Goal: Task Accomplishment & Management: Complete application form

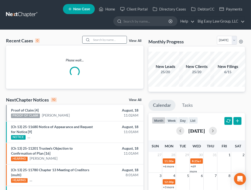
click at [108, 41] on input "search" at bounding box center [109, 39] width 35 height 7
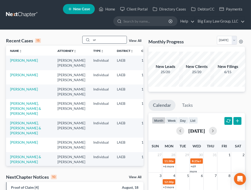
type input "u"
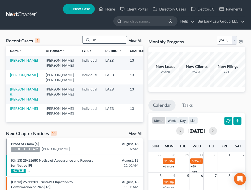
type input "u"
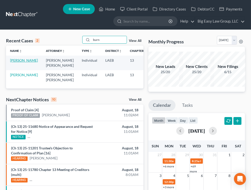
type input "burn"
click at [21, 62] on link "[PERSON_NAME]" at bounding box center [24, 60] width 28 height 4
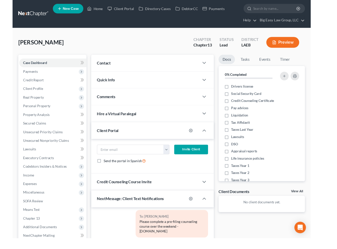
scroll to position [105, 0]
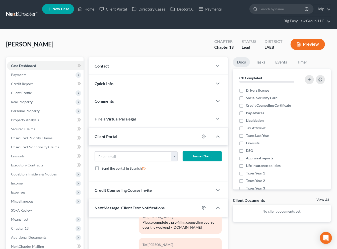
click at [135, 64] on div "Contact" at bounding box center [151, 65] width 124 height 17
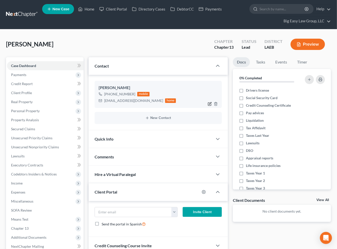
click at [210, 102] on icon "button" at bounding box center [210, 104] width 4 height 4
select select "0"
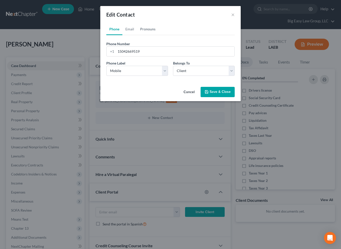
click at [145, 27] on link "Pronouns" at bounding box center [147, 29] width 21 height 12
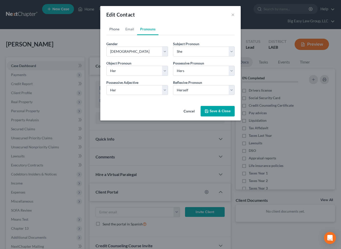
click at [120, 25] on link "Phone" at bounding box center [114, 29] width 16 height 12
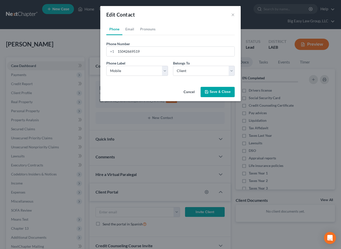
click at [219, 95] on button "Save & Close" at bounding box center [218, 92] width 34 height 11
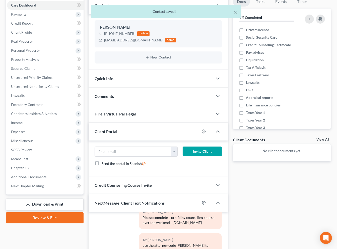
scroll to position [119, 0]
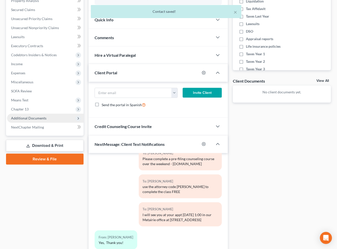
click at [44, 119] on span "Additional Documents" at bounding box center [28, 118] width 35 height 4
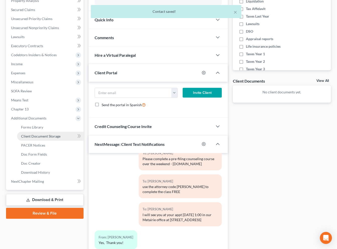
click at [50, 136] on span "Client Document Storage" at bounding box center [40, 136] width 39 height 4
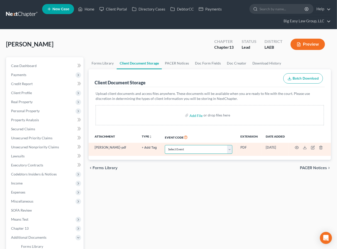
click at [227, 146] on select "Select Event Certificate of Credit Counseling Db (PF) Certificate of Credit Cou…" at bounding box center [199, 149] width 68 height 9
select select "0"
click at [165, 145] on select "Select Event Certificate of Credit Counseling Db (PF) Certificate of Credit Cou…" at bounding box center [199, 149] width 68 height 9
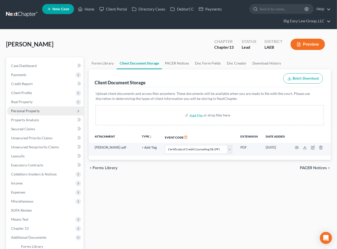
click at [43, 107] on span "Personal Property" at bounding box center [45, 110] width 77 height 9
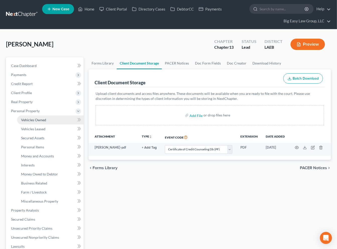
click at [46, 115] on link "Vehicles Owned" at bounding box center [50, 119] width 67 height 9
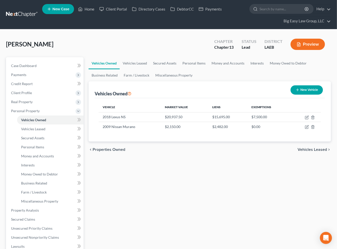
scroll to position [11, 0]
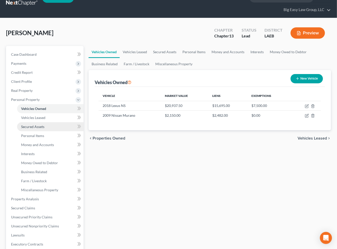
click at [57, 126] on link "Secured Assets" at bounding box center [50, 126] width 67 height 9
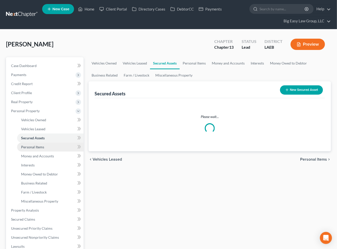
click at [52, 144] on link "Personal Items" at bounding box center [50, 147] width 67 height 9
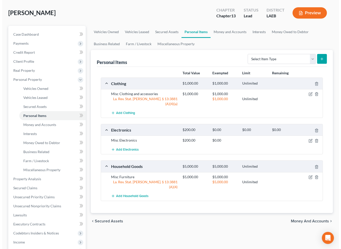
scroll to position [36, 0]
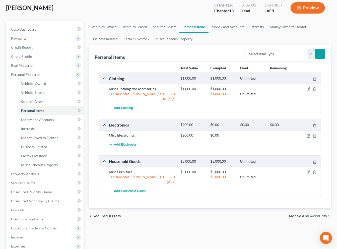
click at [255, 10] on button "Preview" at bounding box center [308, 7] width 34 height 11
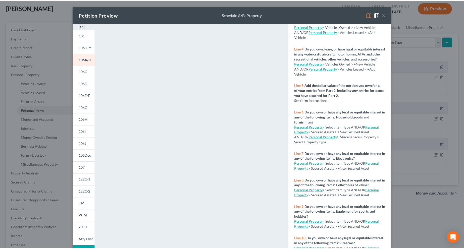
scroll to position [96, 0]
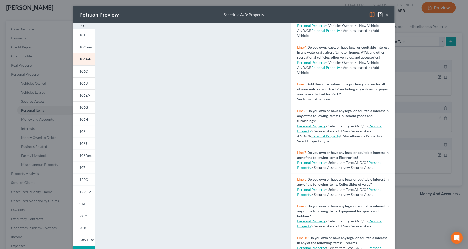
click at [255, 14] on button "×" at bounding box center [387, 15] width 4 height 6
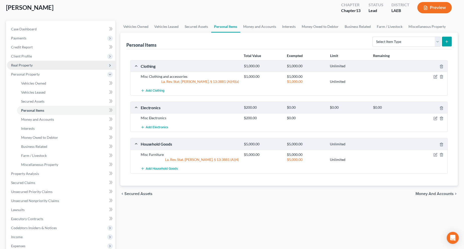
click at [72, 66] on span "Real Property" at bounding box center [61, 65] width 108 height 9
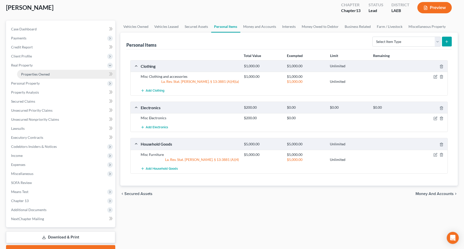
click at [69, 74] on link "Properties Owned" at bounding box center [66, 74] width 98 height 9
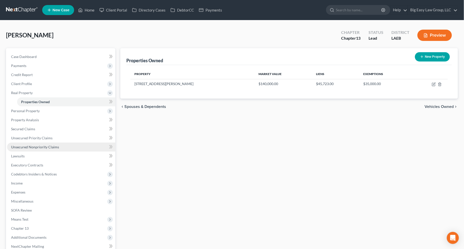
click at [81, 145] on link "Unsecured Nonpriority Claims" at bounding box center [61, 147] width 108 height 9
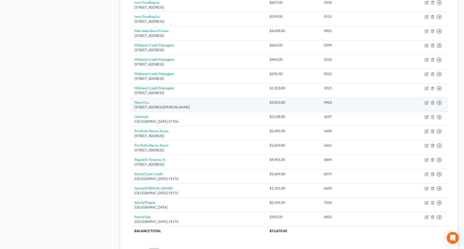
scroll to position [331, 0]
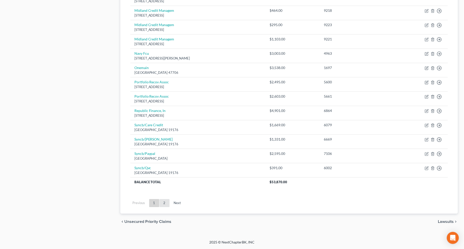
click at [163, 190] on link "2" at bounding box center [164, 203] width 10 height 8
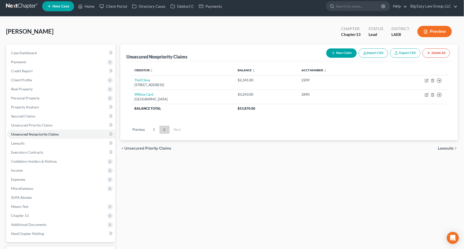
scroll to position [0, 0]
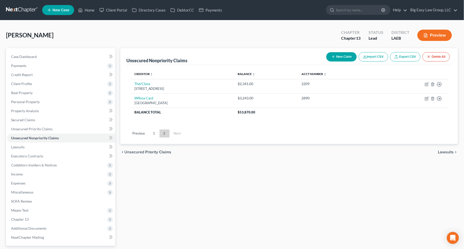
click at [255, 37] on button "Preview" at bounding box center [434, 35] width 34 height 11
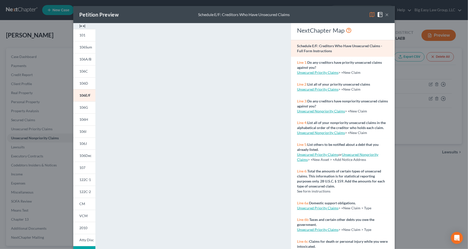
drag, startPoint x: 384, startPoint y: 14, endPoint x: 367, endPoint y: 20, distance: 18.7
click at [255, 14] on button "×" at bounding box center [387, 15] width 4 height 6
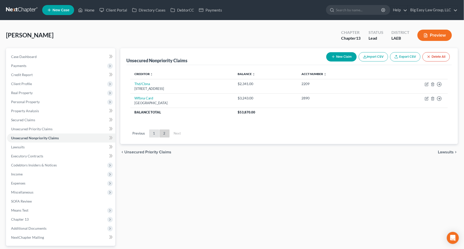
click at [154, 132] on link "1" at bounding box center [154, 134] width 10 height 8
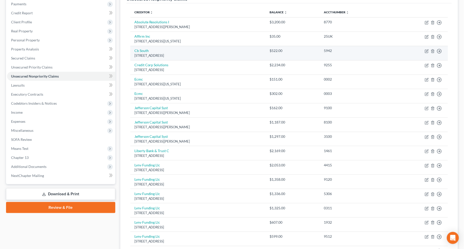
scroll to position [23, 0]
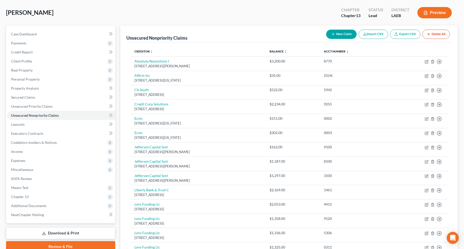
click at [255, 14] on button "Preview" at bounding box center [434, 12] width 34 height 11
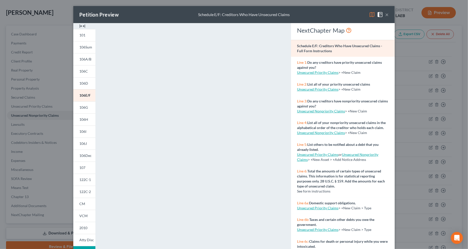
click at [255, 18] on div "Petition Preview Schedule E/F: Creditors Who Have Unsecured Claims ×" at bounding box center [233, 14] width 321 height 17
click at [255, 16] on button "×" at bounding box center [387, 15] width 4 height 6
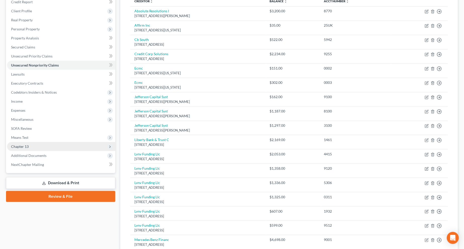
scroll to position [74, 0]
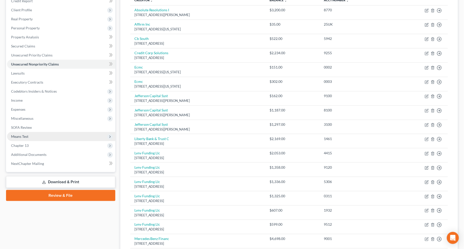
click at [54, 133] on span "Means Test" at bounding box center [61, 136] width 108 height 9
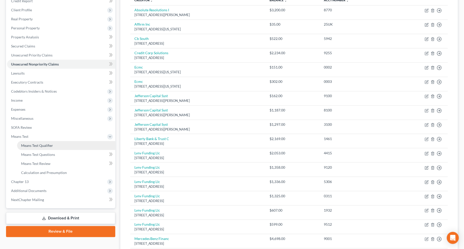
click at [56, 143] on link "Means Test Qualifier" at bounding box center [66, 145] width 98 height 9
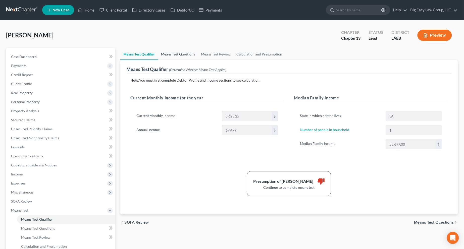
click at [180, 53] on link "Means Test Questions" at bounding box center [178, 54] width 40 height 12
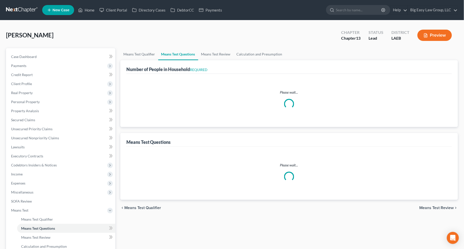
select select "0"
select select "60"
select select "1"
select select "60"
select select "0"
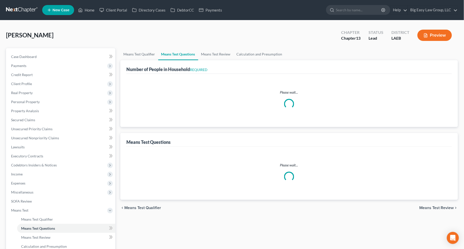
select select "60"
select select "1"
select select "60"
select select "2"
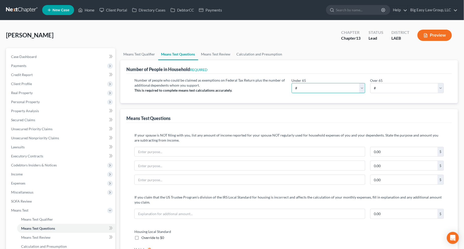
click at [255, 84] on select "# 0 1 2 3 4 5 6 7 8 9 10" at bounding box center [328, 88] width 74 height 10
select select "1"
click at [255, 83] on select "# 0 1 2 3 4 5 6 7 8 9 10" at bounding box center [328, 88] width 74 height 10
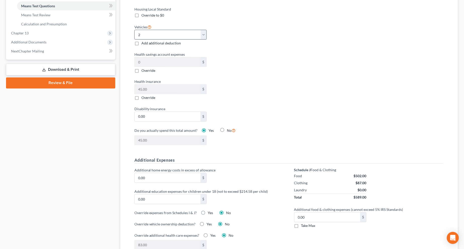
scroll to position [222, 0]
click at [202, 35] on select "Select 0 1 2 3 4 5" at bounding box center [170, 35] width 72 height 10
select select "1"
click at [134, 30] on select "Select 0 1 2 3 4 5" at bounding box center [170, 35] width 72 height 10
click at [252, 35] on div "Vehicles Select 0 1 2 3 4 5 Add additional deduction" at bounding box center [209, 35] width 155 height 22
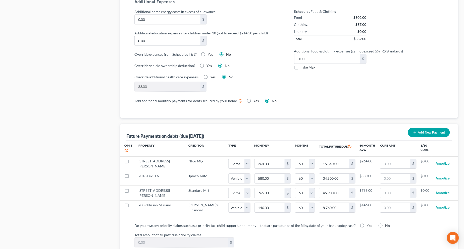
scroll to position [443, 0]
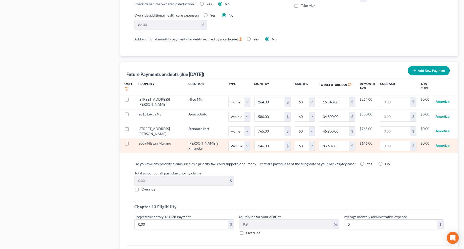
click at [131, 145] on label at bounding box center [131, 145] width 0 height 0
click at [133, 144] on input "checkbox" at bounding box center [134, 142] width 3 height 3
checkbox input "true"
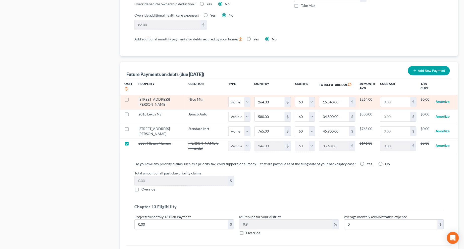
select select "1"
select select "60"
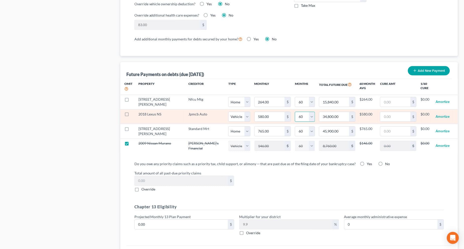
click at [255, 117] on select "0 1 2 3 4 5 6 7 8 9 10 11 12 13 14 15 16 17 18 19 20 21 22 23 24 25 26 27 28 29…" at bounding box center [305, 117] width 20 height 10
select select "28"
click at [255, 112] on select "0 1 2 3 4 5 6 7 8 9 10 11 12 13 14 15 16 17 18 19 20 21 22 23 24 25 26 27 28 29…" at bounding box center [305, 117] width 20 height 10
select select "1"
select select "28"
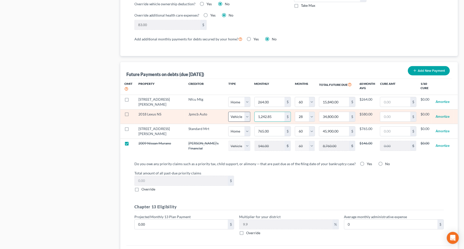
drag, startPoint x: 260, startPoint y: 117, endPoint x: 211, endPoint y: 116, distance: 48.2
click at [215, 116] on tr "2018 Lexus NS Jpmcb Auto Select Home Vehicle Other 1,242.85 $ 0 1 2 3 4 5 6 7 8…" at bounding box center [288, 116] width 337 height 15
drag, startPoint x: 252, startPoint y: 120, endPoint x: 225, endPoint y: 110, distance: 28.2
click at [250, 110] on td "1,242.85 $" at bounding box center [272, 116] width 44 height 15
type input "5"
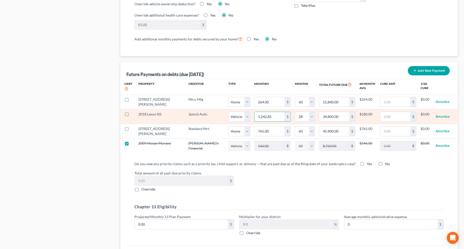
type input "140.00"
type input "58"
type input "1,624.00"
type input "580"
type input "16,240.00"
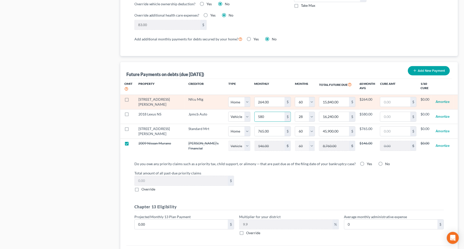
select select "1"
select select "28"
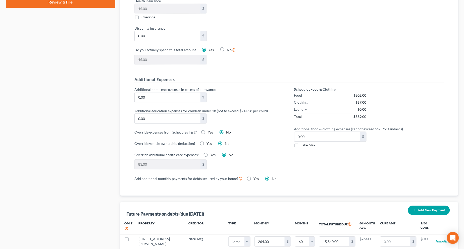
scroll to position [492, 0]
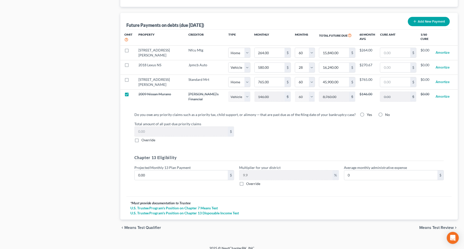
click at [255, 115] on label "Yes" at bounding box center [369, 114] width 5 height 5
click at [255, 115] on input "Yes" at bounding box center [370, 113] width 3 height 3
radio input "true"
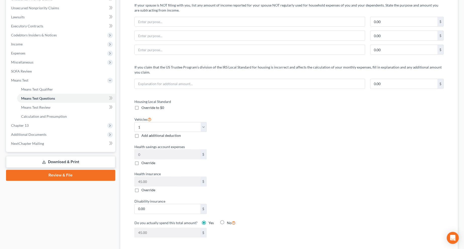
scroll to position [0, 0]
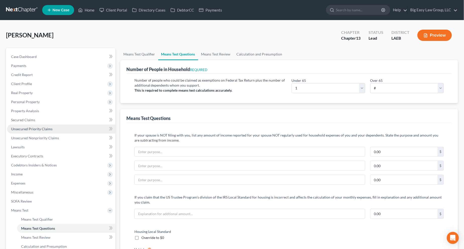
click at [82, 132] on link "Unsecured Priority Claims" at bounding box center [61, 129] width 108 height 9
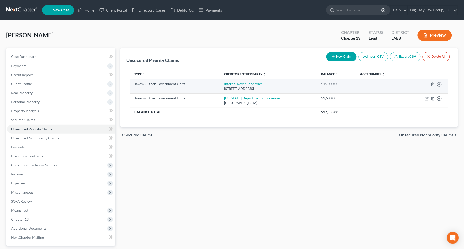
click at [255, 84] on icon "button" at bounding box center [427, 84] width 4 height 4
select select "0"
select select "39"
select select "0"
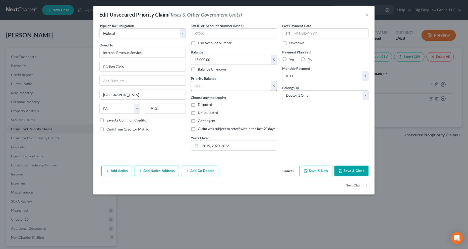
click at [238, 86] on input "text" at bounding box center [231, 86] width 80 height 10
type input "10,000"
click at [255, 167] on button "Save & Close" at bounding box center [351, 171] width 34 height 11
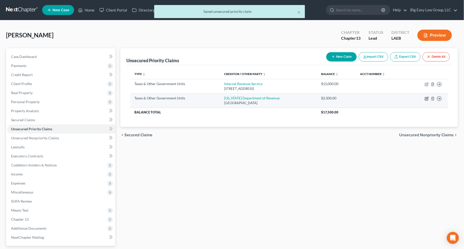
click at [255, 99] on icon "button" at bounding box center [426, 98] width 3 height 3
select select "2"
select select "19"
select select "0"
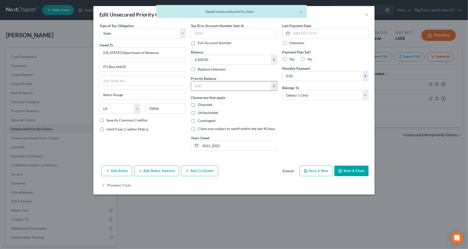
click at [218, 84] on input "text" at bounding box center [231, 86] width 80 height 10
type input "2,500"
click at [255, 169] on button "Save & Close" at bounding box center [351, 171] width 34 height 11
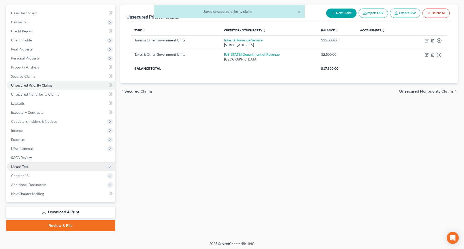
scroll to position [44, 0]
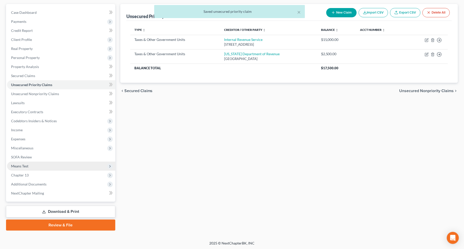
click at [85, 165] on span "Means Test" at bounding box center [61, 166] width 108 height 9
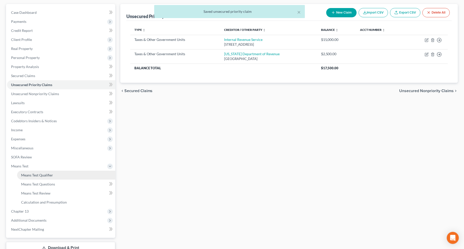
click at [88, 172] on link "Means Test Qualifier" at bounding box center [66, 175] width 98 height 9
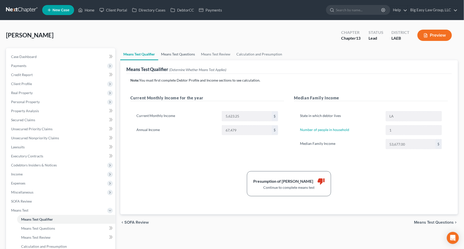
click at [183, 54] on link "Means Test Questions" at bounding box center [178, 54] width 40 height 12
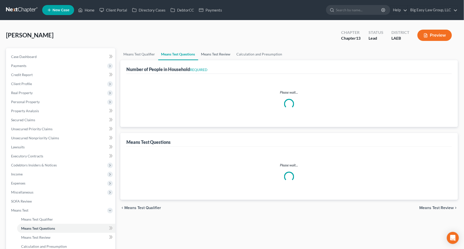
select select "0"
select select "60"
select select "1"
select select "28"
select select "0"
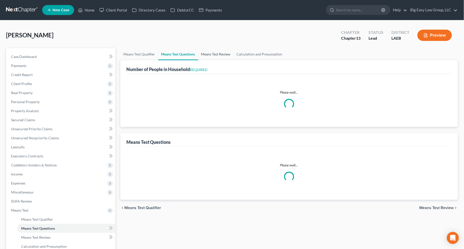
select select "60"
select select "1"
select select "60"
select select "1"
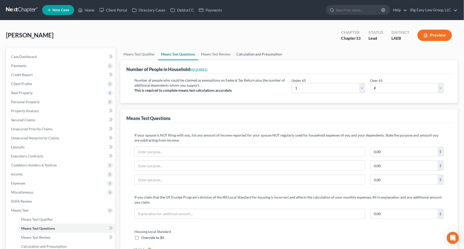
click at [255, 50] on link "Calculation and Presumption" at bounding box center [259, 54] width 52 height 12
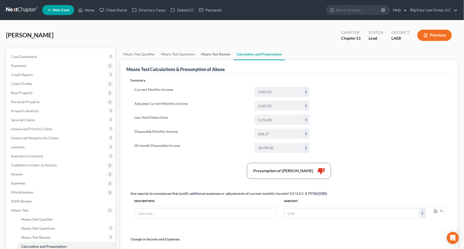
click at [217, 53] on link "Means Test Review" at bounding box center [215, 54] width 35 height 12
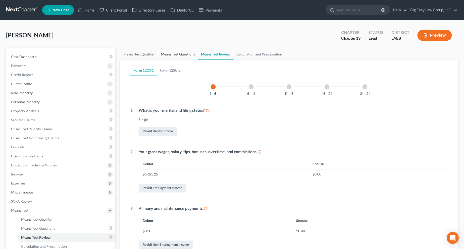
click at [182, 53] on link "Means Test Questions" at bounding box center [178, 54] width 40 height 12
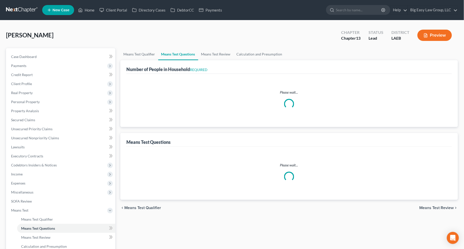
select select "0"
select select "60"
select select "1"
select select "28"
select select "0"
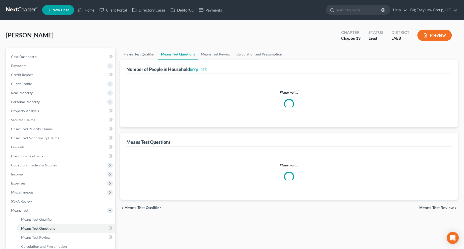
select select "60"
select select "1"
select select "60"
select select "1"
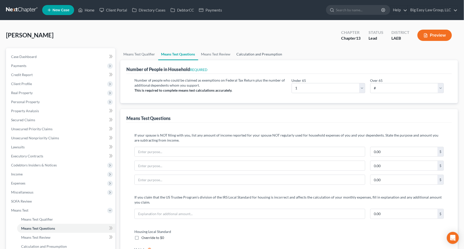
drag, startPoint x: 262, startPoint y: 54, endPoint x: 301, endPoint y: 54, distance: 39.4
click at [255, 54] on link "Calculation and Presumption" at bounding box center [259, 54] width 52 height 12
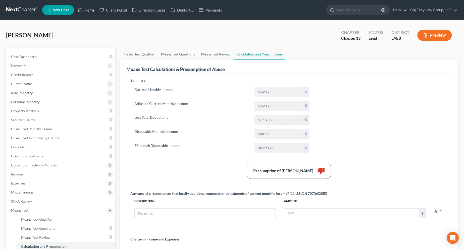
click at [86, 10] on link "Home" at bounding box center [86, 10] width 21 height 9
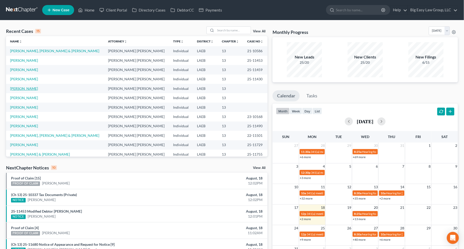
click at [21, 88] on link "[PERSON_NAME]" at bounding box center [24, 88] width 28 height 4
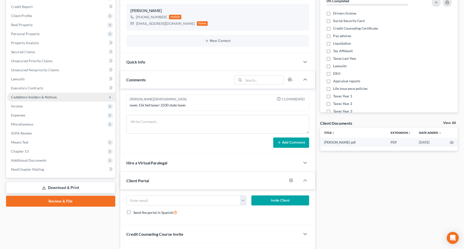
scroll to position [99, 0]
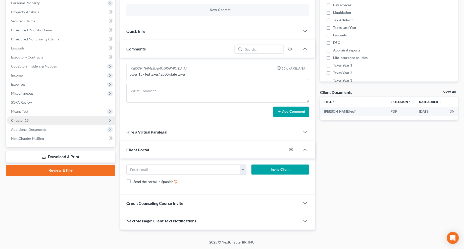
click at [63, 158] on link "Download & Print" at bounding box center [60, 157] width 109 height 12
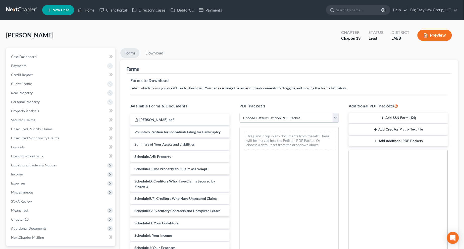
click at [255, 117] on select "Choose Default Petition PDF Packet Complete Bankruptcy Petition (all forms and …" at bounding box center [288, 118] width 99 height 10
select select "0"
click at [239, 113] on select "Choose Default Petition PDF Packet Complete Bankruptcy Petition (all forms and …" at bounding box center [288, 118] width 99 height 10
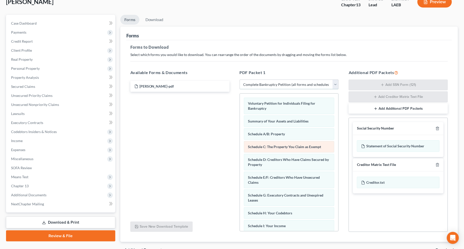
scroll to position [39, 0]
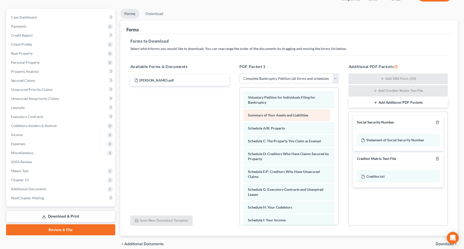
drag, startPoint x: 275, startPoint y: 115, endPoint x: 107, endPoint y: 88, distance: 170.3
click at [240, 91] on div "Summary of Your Assets and Liabilities Voluntary Petition for Individuals Filin…" at bounding box center [289, 234] width 99 height 292
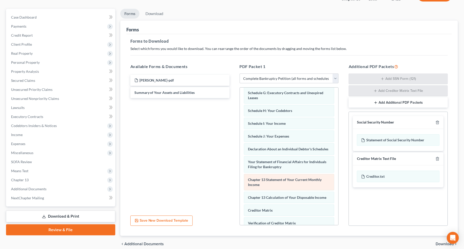
scroll to position [153, 0]
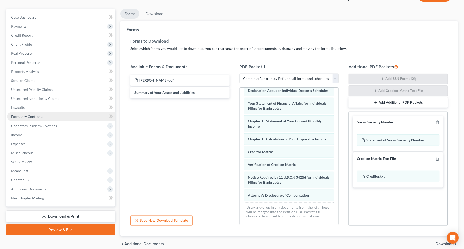
click at [23, 119] on link "Executory Contracts" at bounding box center [61, 116] width 108 height 9
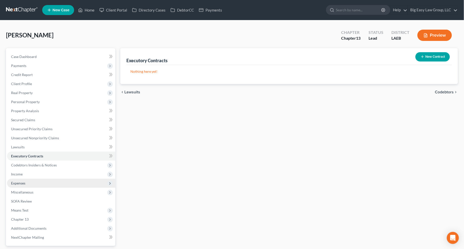
click at [59, 183] on span "Expenses" at bounding box center [61, 183] width 108 height 9
click at [75, 183] on span "Expenses" at bounding box center [61, 183] width 108 height 9
drag, startPoint x: 73, startPoint y: 182, endPoint x: 73, endPoint y: 185, distance: 2.8
click at [73, 182] on span "Expenses" at bounding box center [61, 183] width 108 height 9
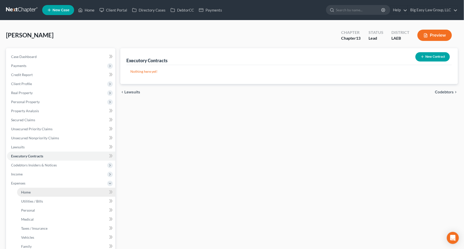
click at [74, 188] on link "Home" at bounding box center [66, 192] width 98 height 9
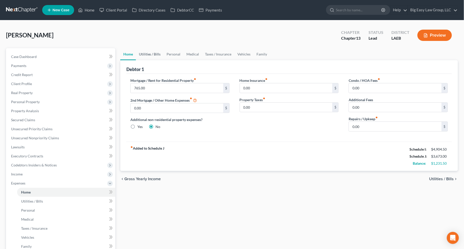
click at [159, 53] on link "Utilities / Bills" at bounding box center [150, 54] width 28 height 12
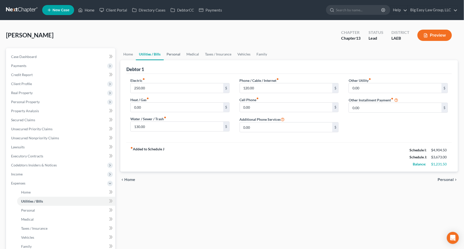
click at [172, 54] on link "Personal" at bounding box center [174, 54] width 20 height 12
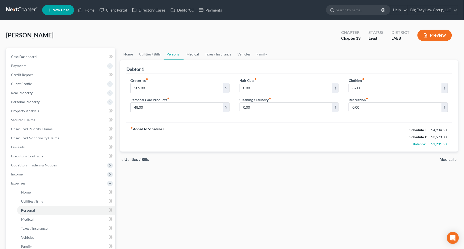
click at [195, 54] on link "Medical" at bounding box center [193, 54] width 19 height 12
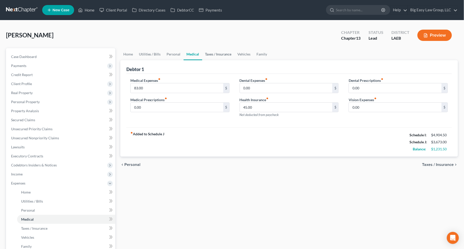
click at [216, 55] on link "Taxes / Insurance" at bounding box center [218, 54] width 32 height 12
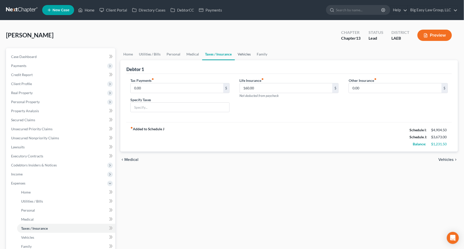
drag, startPoint x: 248, startPoint y: 53, endPoint x: 258, endPoint y: 50, distance: 10.5
click at [248, 53] on link "Vehicles" at bounding box center [244, 54] width 19 height 12
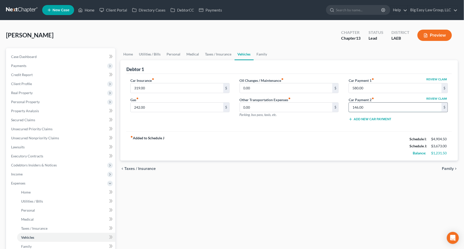
click at [255, 106] on input "146.00" at bounding box center [395, 108] width 93 height 10
click at [255, 52] on link "Family" at bounding box center [262, 54] width 17 height 12
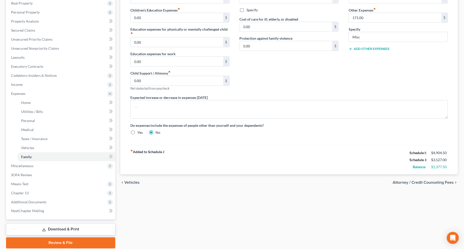
scroll to position [94, 0]
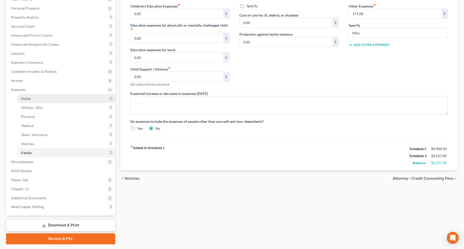
click at [67, 98] on link "Home" at bounding box center [66, 98] width 98 height 9
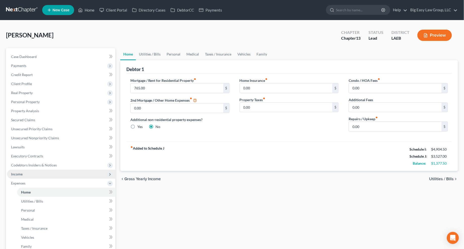
click at [62, 174] on span "Income" at bounding box center [61, 174] width 108 height 9
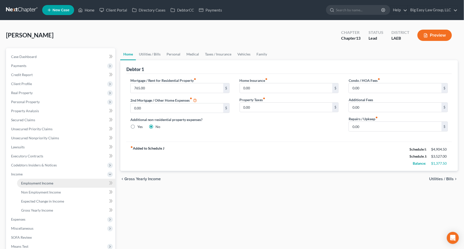
click at [66, 180] on link "Employment Income" at bounding box center [66, 183] width 98 height 9
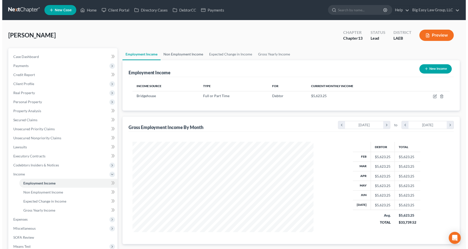
scroll to position [90, 191]
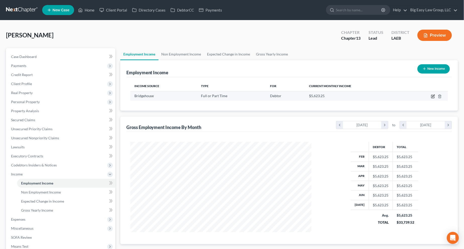
click at [255, 97] on icon "button" at bounding box center [432, 96] width 3 height 3
select select "0"
select select "19"
select select "2"
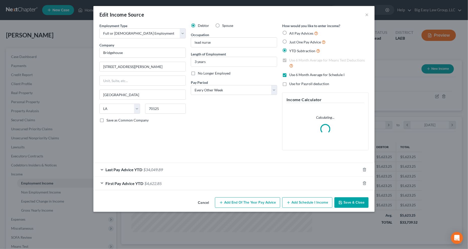
scroll to position [91, 193]
click at [252, 183] on div "First Pay Advice YTD $4,622.85" at bounding box center [226, 183] width 267 height 13
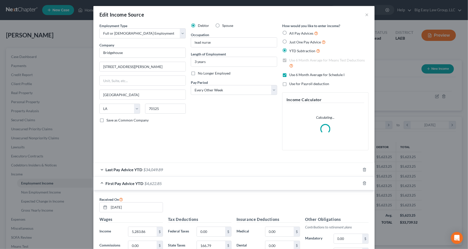
click at [228, 167] on div "Last Pay Advice YTD $34,049.89" at bounding box center [226, 169] width 267 height 13
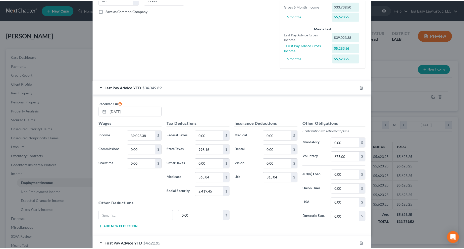
scroll to position [0, 0]
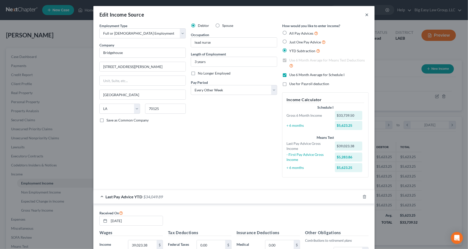
click at [255, 12] on button "×" at bounding box center [367, 15] width 4 height 6
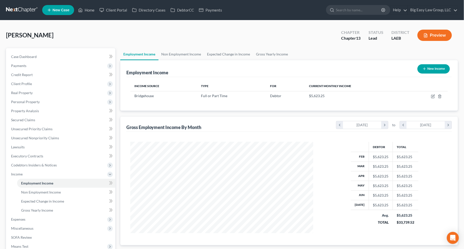
scroll to position [250952, 250851]
click at [255, 36] on div "[PERSON_NAME] Upgraded Chapter Chapter 13 Status Lead District LAEB Preview" at bounding box center [232, 37] width 452 height 22
click at [49, 190] on span "Expenses" at bounding box center [61, 219] width 108 height 9
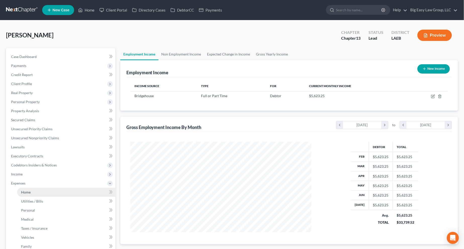
click at [57, 188] on link "Home" at bounding box center [66, 192] width 98 height 9
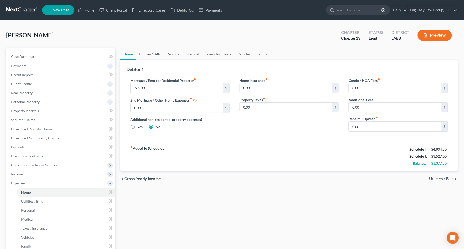
click at [154, 52] on link "Utilities / Bills" at bounding box center [150, 54] width 28 height 12
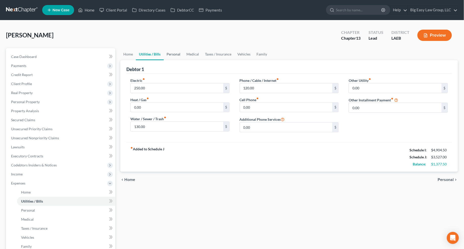
click at [166, 53] on link "Personal" at bounding box center [174, 54] width 20 height 12
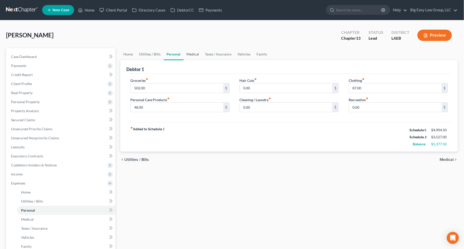
drag, startPoint x: 187, startPoint y: 53, endPoint x: 200, endPoint y: 53, distance: 12.8
click at [187, 53] on link "Medical" at bounding box center [193, 54] width 19 height 12
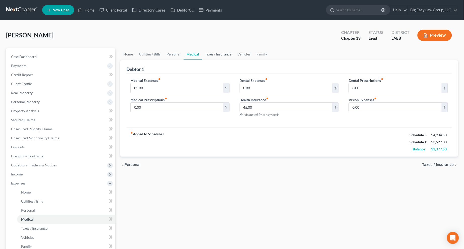
click at [208, 53] on link "Taxes / Insurance" at bounding box center [218, 54] width 32 height 12
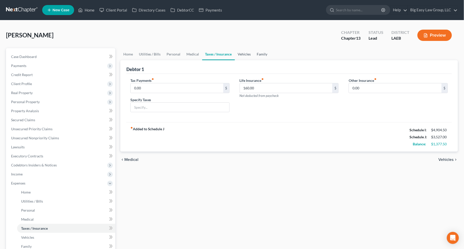
drag, startPoint x: 244, startPoint y: 53, endPoint x: 254, endPoint y: 51, distance: 9.7
click at [244, 52] on link "Vehicles" at bounding box center [244, 54] width 19 height 12
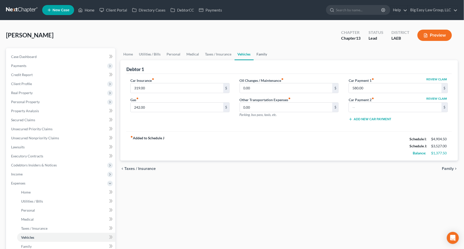
click at [255, 51] on link "Family" at bounding box center [262, 54] width 17 height 12
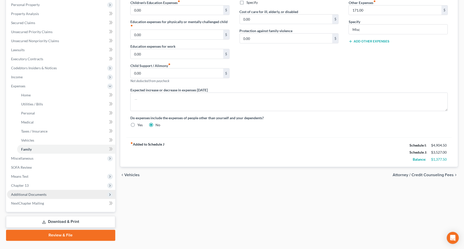
scroll to position [107, 0]
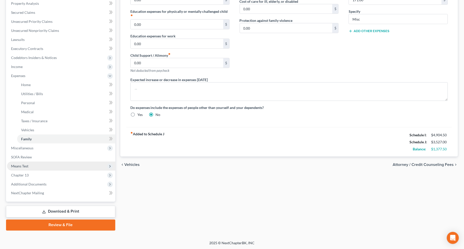
click at [72, 167] on span "Means Test" at bounding box center [61, 166] width 108 height 9
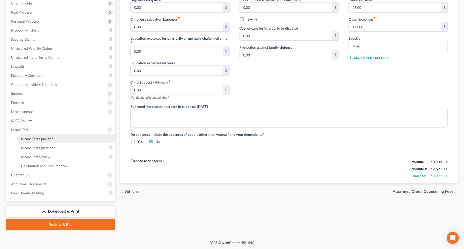
click at [79, 136] on link "Means Test Qualifier" at bounding box center [66, 138] width 98 height 9
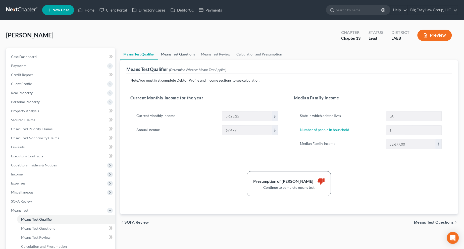
click at [177, 52] on link "Means Test Questions" at bounding box center [178, 54] width 40 height 12
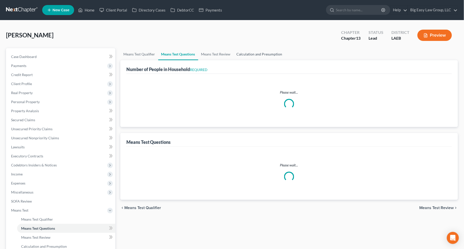
click at [255, 54] on link "Calculation and Presumption" at bounding box center [259, 54] width 52 height 12
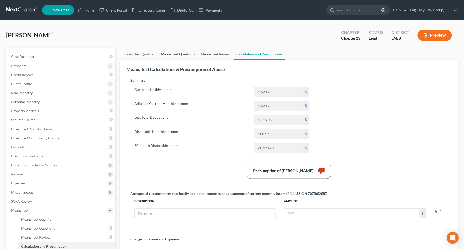
drag, startPoint x: 217, startPoint y: 54, endPoint x: 196, endPoint y: 56, distance: 21.4
click at [217, 54] on link "Means Test Review" at bounding box center [215, 54] width 35 height 12
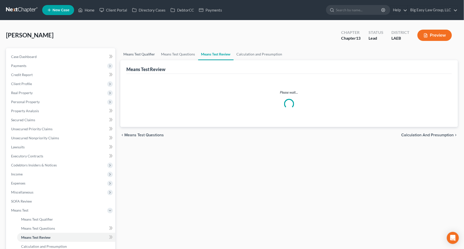
click at [154, 55] on link "Means Test Qualifier" at bounding box center [139, 54] width 38 height 12
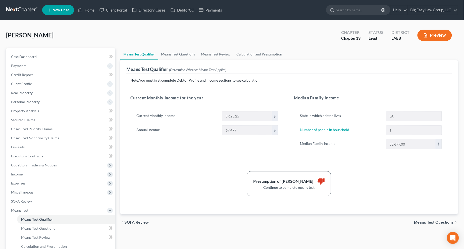
click at [152, 53] on link "Means Test Qualifier" at bounding box center [139, 54] width 38 height 12
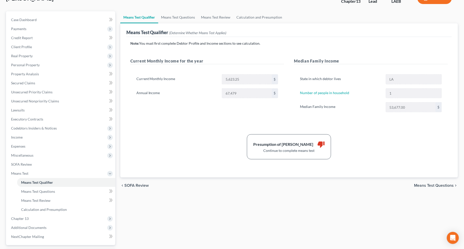
scroll to position [81, 0]
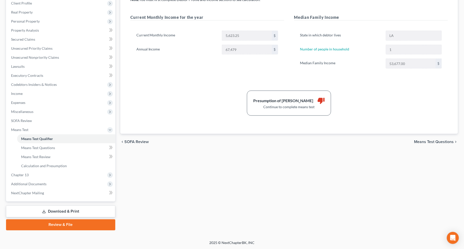
click at [104, 190] on link "Download & Print" at bounding box center [60, 212] width 109 height 12
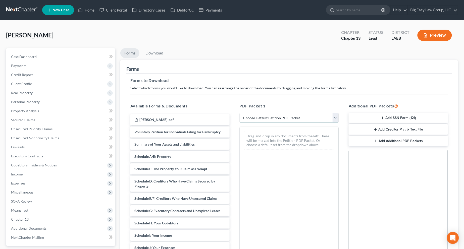
click at [255, 118] on select "Choose Default Petition PDF Packet Complete Bankruptcy Petition (all forms and …" at bounding box center [288, 118] width 99 height 10
select select "0"
click at [239, 113] on select "Choose Default Petition PDF Packet Complete Bankruptcy Petition (all forms and …" at bounding box center [288, 118] width 99 height 10
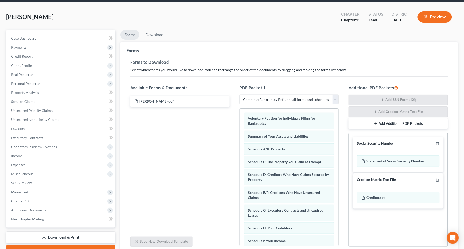
scroll to position [62, 0]
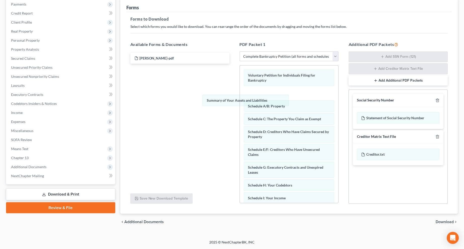
drag, startPoint x: 288, startPoint y: 91, endPoint x: 181, endPoint y: 90, distance: 107.2
click at [240, 92] on div "Summary of Your Assets and Liabilities Voluntary Petition for Individuals Filin…" at bounding box center [289, 212] width 99 height 292
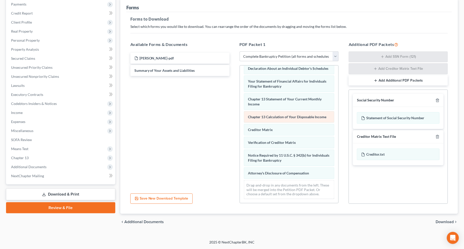
scroll to position [153, 0]
drag, startPoint x: 437, startPoint y: 136, endPoint x: 431, endPoint y: 135, distance: 6.1
click at [255, 135] on icon "button" at bounding box center [437, 137] width 4 height 4
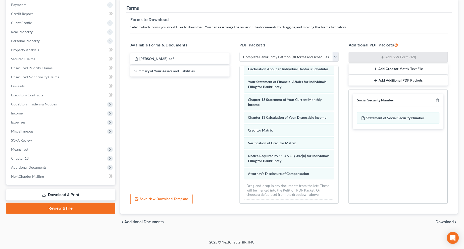
click at [255, 190] on span "Download" at bounding box center [445, 222] width 18 height 4
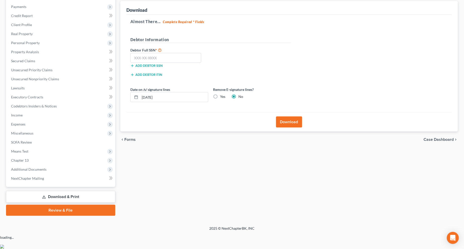
scroll to position [44, 0]
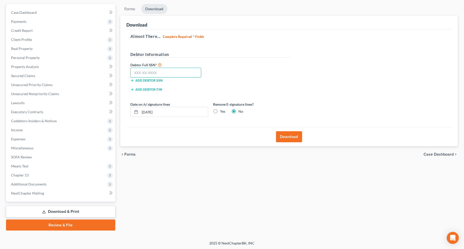
click at [148, 74] on input "text" at bounding box center [165, 73] width 71 height 10
type input "433-21-9131"
click at [255, 136] on button "Download" at bounding box center [289, 136] width 26 height 11
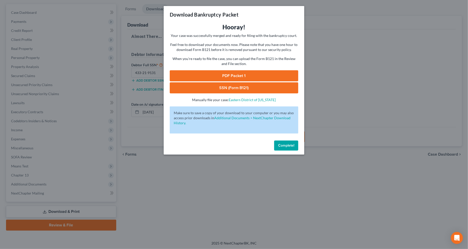
click at [255, 76] on link "PDF Packet 1" at bounding box center [234, 75] width 129 height 11
click at [243, 92] on link "SSN (Form B121)" at bounding box center [234, 87] width 129 height 11
click at [255, 147] on span "Complete!" at bounding box center [286, 145] width 16 height 4
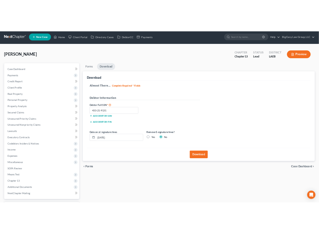
scroll to position [0, 0]
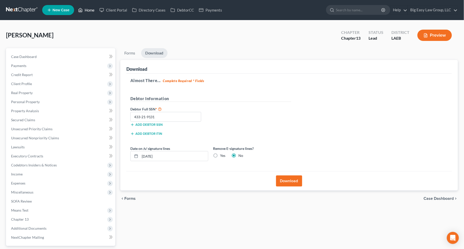
click at [85, 11] on link "Home" at bounding box center [86, 10] width 21 height 9
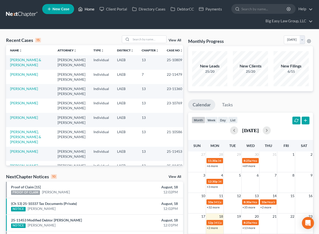
click at [91, 10] on link "Home" at bounding box center [86, 9] width 21 height 9
drag, startPoint x: 164, startPoint y: 44, endPoint x: 159, endPoint y: 41, distance: 5.5
click at [162, 43] on div "Recent Cases 15 View All" at bounding box center [94, 40] width 177 height 10
click at [159, 41] on input "search" at bounding box center [148, 39] width 35 height 7
click at [157, 38] on input "natth" at bounding box center [148, 39] width 35 height 7
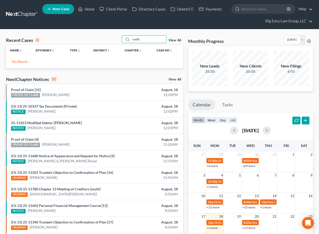
drag, startPoint x: 156, startPoint y: 40, endPoint x: 90, endPoint y: 44, distance: 65.9
click at [100, 44] on div "Recent Cases 0 natth View All" at bounding box center [94, 40] width 177 height 10
type input "n"
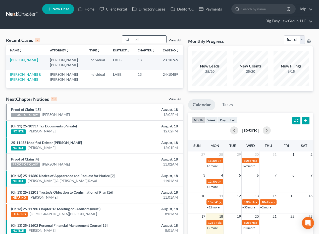
click at [159, 41] on input "matt" at bounding box center [148, 39] width 35 height 7
click at [160, 42] on input "matt" at bounding box center [148, 39] width 35 height 7
drag, startPoint x: 160, startPoint y: 42, endPoint x: 88, endPoint y: 29, distance: 73.9
click at [89, 29] on main "Recent Cases 2 matt View All Name unfold_more expand_more expand_less Attorney …" at bounding box center [159, 159] width 319 height 261
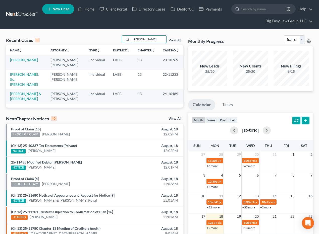
type input "[PERSON_NAME]"
click at [175, 41] on link "View All" at bounding box center [174, 41] width 13 height 4
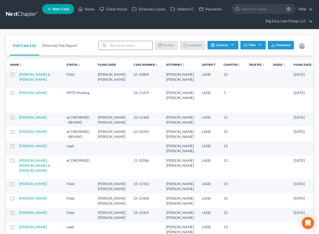
click at [119, 46] on input "search" at bounding box center [130, 45] width 44 height 9
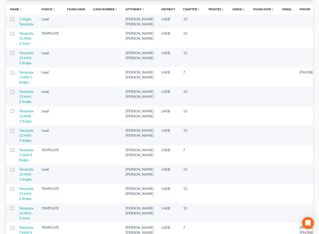
scroll to position [59, 0]
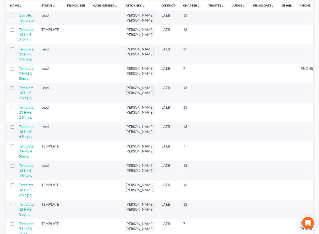
click at [17, 109] on label at bounding box center [17, 109] width 0 height 0
type input "template"
click at [19, 108] on input "checkbox" at bounding box center [20, 106] width 3 height 3
checkbox input "true"
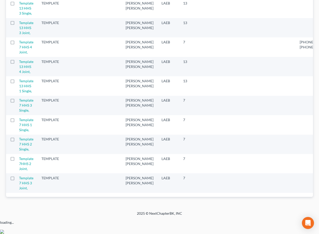
scroll to position [0, 0]
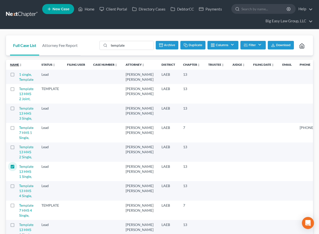
click at [21, 65] on icon "unfold_more" at bounding box center [20, 65] width 3 height 3
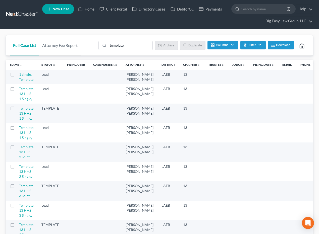
click at [17, 110] on label at bounding box center [17, 110] width 0 height 0
click at [19, 109] on input "checkbox" at bounding box center [20, 107] width 3 height 3
click at [196, 41] on button "Duplicate" at bounding box center [192, 45] width 25 height 9
checkbox input "false"
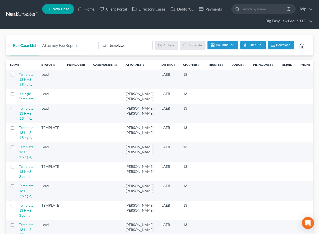
click at [28, 75] on link "Template 13 HHS 1 Single," at bounding box center [26, 79] width 14 height 14
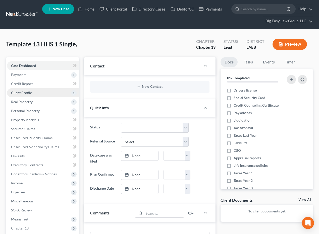
click at [46, 89] on span "Client Profile" at bounding box center [43, 92] width 72 height 9
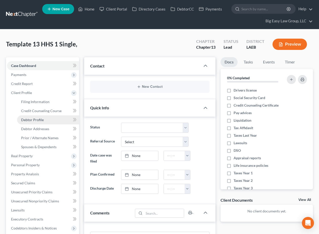
click at [46, 116] on link "Debtor Profile" at bounding box center [48, 119] width 62 height 9
select select "0"
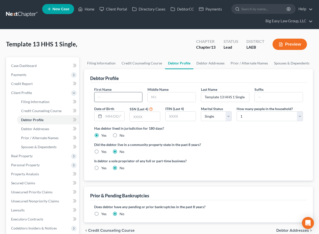
click at [118, 95] on input "text" at bounding box center [118, 97] width 48 height 10
type input "[PERSON_NAME]"
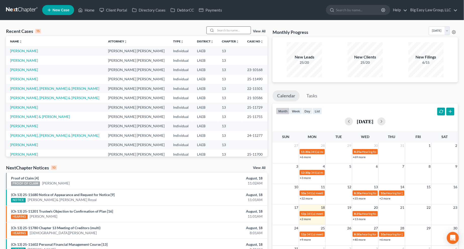
click at [238, 32] on input "search" at bounding box center [232, 30] width 35 height 7
click at [25, 60] on link "[PERSON_NAME]" at bounding box center [24, 60] width 28 height 4
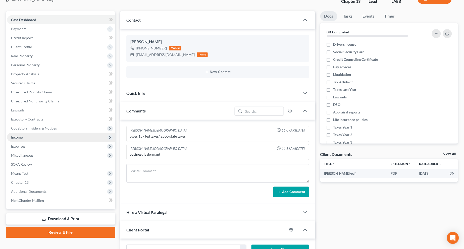
scroll to position [41, 0]
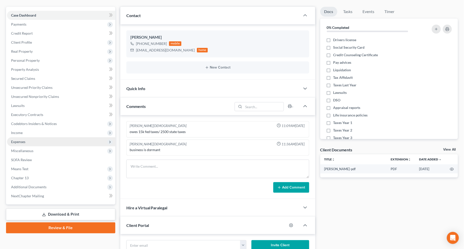
click at [73, 140] on span "Expenses" at bounding box center [61, 141] width 108 height 9
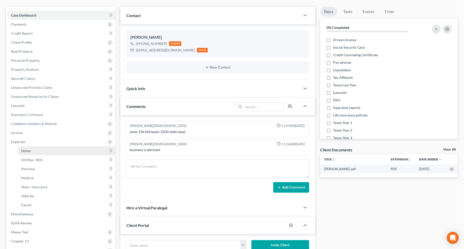
click at [73, 149] on link "Home" at bounding box center [66, 150] width 98 height 9
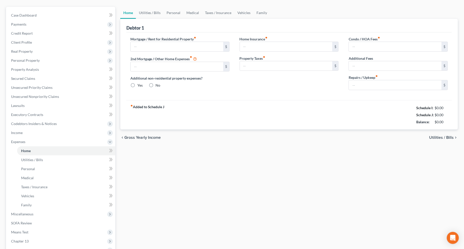
scroll to position [7, 0]
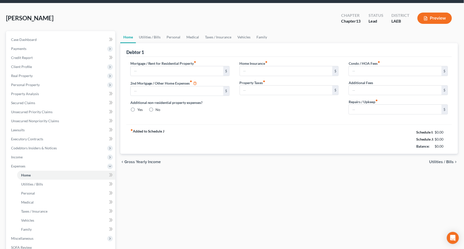
type input "765.00"
type input "0.00"
radio input "true"
type input "0.00"
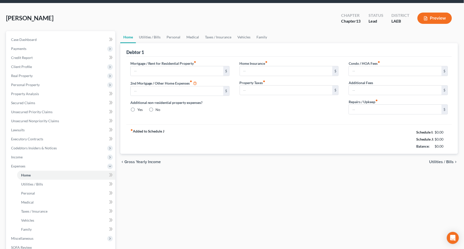
type input "0.00"
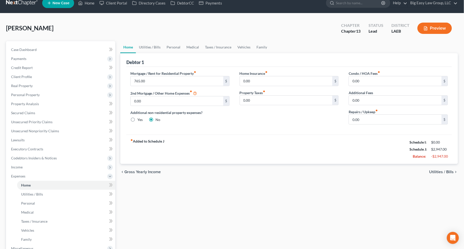
scroll to position [0, 0]
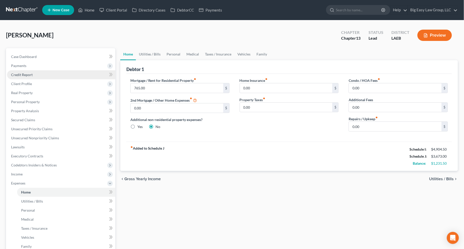
click at [22, 73] on span "Credit Report" at bounding box center [22, 75] width 22 height 4
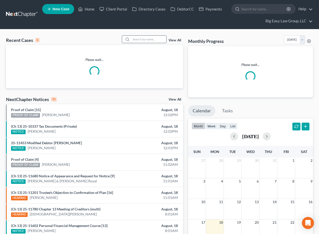
click at [141, 39] on input "search" at bounding box center [148, 39] width 35 height 7
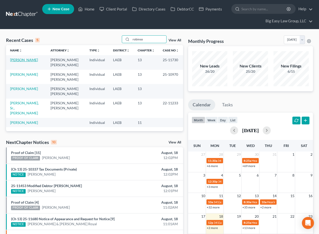
type input "robinso"
click at [20, 61] on link "[PERSON_NAME]" at bounding box center [24, 60] width 28 height 4
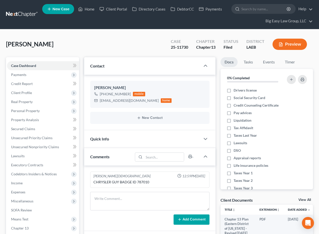
scroll to position [163, 0]
click at [87, 9] on link "Home" at bounding box center [86, 9] width 21 height 9
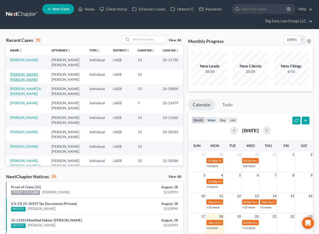
click at [14, 74] on link "Matthew, Sharmain" at bounding box center [24, 76] width 29 height 9
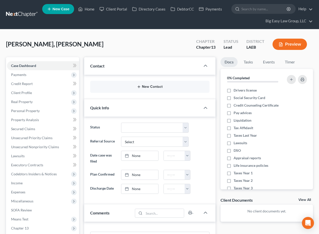
click at [153, 87] on button "New Contact" at bounding box center [149, 87] width 111 height 4
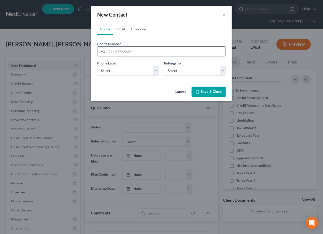
click at [118, 52] on input "tel" at bounding box center [166, 52] width 119 height 10
type input "504-296-1270"
click at [118, 70] on select "Select Mobile Home Work Other" at bounding box center [128, 71] width 62 height 10
select select "0"
click at [97, 66] on select "Select Mobile Home Work Other" at bounding box center [128, 71] width 62 height 10
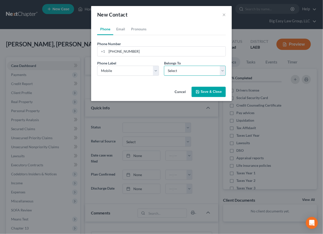
click at [182, 72] on select "Select Client Other" at bounding box center [195, 71] width 62 height 10
select select "0"
click at [164, 66] on select "Select Client Other" at bounding box center [195, 71] width 62 height 10
select select "0"
click at [125, 28] on link "Email" at bounding box center [120, 29] width 15 height 12
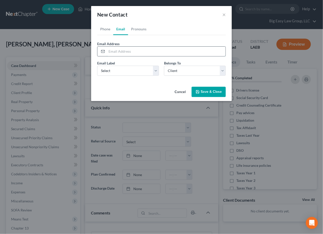
click at [129, 53] on input "email" at bounding box center [166, 52] width 119 height 10
type input "sharmainmatthew@gmail.com"
click at [125, 70] on select "Select Home Work Other" at bounding box center [128, 71] width 62 height 10
select select "0"
click at [97, 66] on select "Select Home Work Other" at bounding box center [128, 71] width 62 height 10
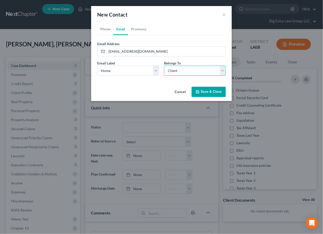
click at [168, 75] on select "Select Client Other" at bounding box center [195, 71] width 62 height 10
click at [164, 66] on select "Select Client Other" at bounding box center [195, 71] width 62 height 10
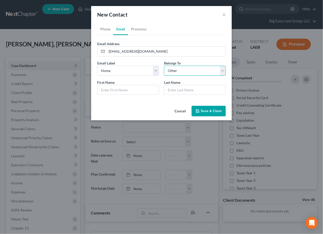
click at [173, 70] on select "Select Client Other" at bounding box center [195, 71] width 62 height 10
select select "0"
click at [164, 66] on select "Select Client Other" at bounding box center [195, 71] width 62 height 10
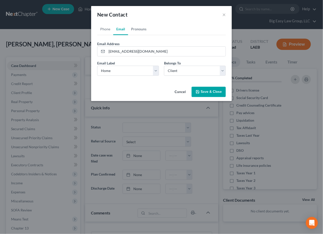
click at [140, 29] on link "Pronouns" at bounding box center [138, 29] width 21 height 12
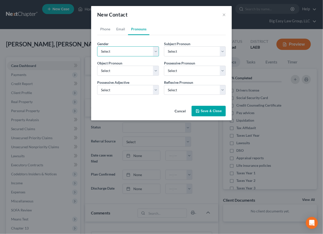
click at [125, 47] on select "Select Male Female Non Binary More Than One Person" at bounding box center [128, 51] width 62 height 10
select select "1"
click at [97, 46] on select "Select Male Female Non Binary More Than One Person" at bounding box center [128, 51] width 62 height 10
select select "1"
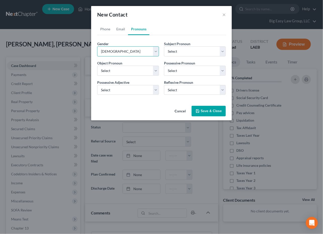
select select "1"
click at [209, 111] on button "Save & Close" at bounding box center [209, 111] width 34 height 11
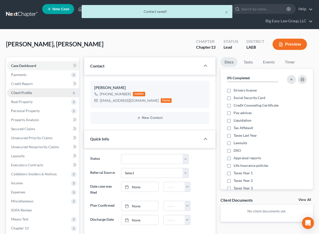
click at [56, 91] on span "Client Profile" at bounding box center [43, 92] width 72 height 9
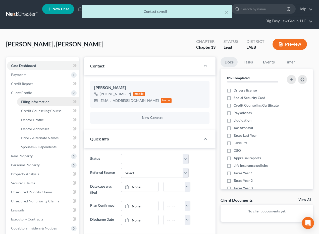
click at [62, 100] on link "Filing Information" at bounding box center [48, 101] width 62 height 9
select select "1"
select select "0"
select select "3"
select select "19"
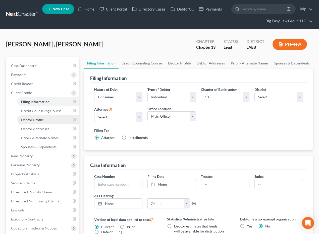
click at [53, 117] on link "Debtor Profile" at bounding box center [48, 119] width 62 height 9
select select "0"
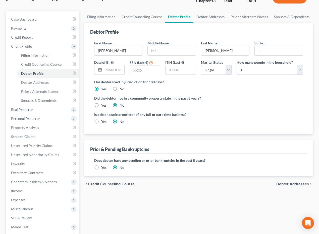
scroll to position [47, 0]
click at [119, 69] on input "text" at bounding box center [114, 70] width 21 height 10
type input "03/12/1987"
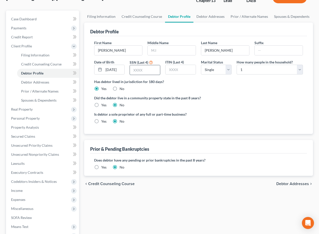
click at [152, 67] on input "text" at bounding box center [145, 70] width 30 height 10
type input "6216"
click at [55, 81] on link "Debtor Addresses" at bounding box center [48, 82] width 62 height 9
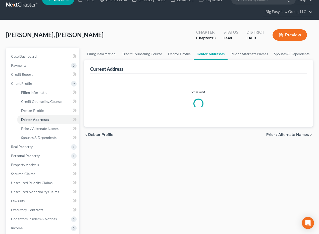
scroll to position [0, 0]
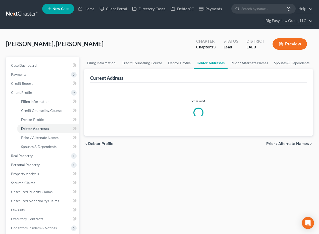
select select "0"
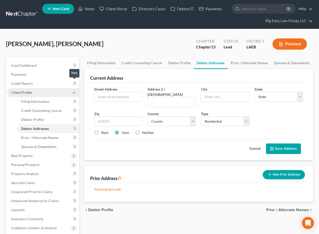
scroll to position [0, 0]
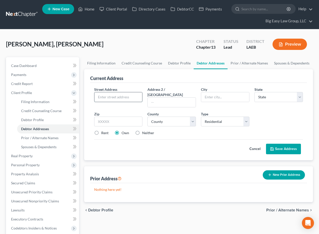
click at [116, 98] on input "text" at bounding box center [118, 97] width 48 height 10
type input "2201 Severn Ave. Apt E210"
click at [135, 117] on input "text" at bounding box center [118, 122] width 48 height 10
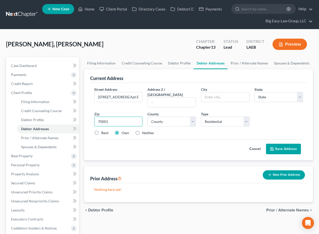
type input "70001"
type input "Metairie"
select select "19"
click at [159, 117] on select "County" at bounding box center [171, 122] width 48 height 10
select select "25"
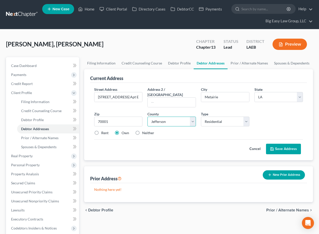
click at [147, 117] on select "County Acadia Allen Ascension Assumption Avoyelles Beauregard Bienville Bossier…" at bounding box center [171, 122] width 48 height 10
drag, startPoint x: 102, startPoint y: 127, endPoint x: 160, endPoint y: 136, distance: 58.9
click at [102, 131] on label "Rent" at bounding box center [104, 133] width 7 height 5
click at [101, 131] on label "Rent" at bounding box center [104, 133] width 7 height 5
click at [103, 131] on input "Rent" at bounding box center [104, 132] width 3 height 3
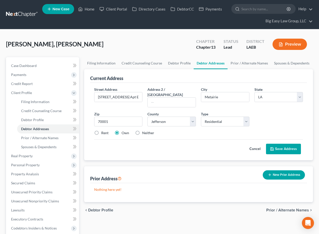
radio input "true"
click at [284, 145] on button "Save Address" at bounding box center [283, 149] width 35 height 11
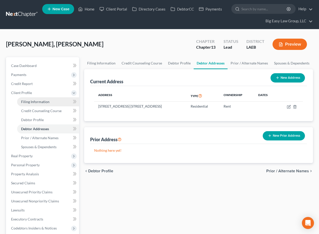
click at [53, 101] on link "Filing Information" at bounding box center [48, 101] width 62 height 9
select select "1"
select select "0"
select select "3"
select select "34"
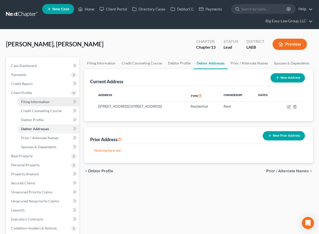
select select "0"
select select "19"
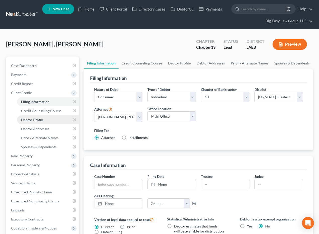
click at [49, 118] on link "Debtor Profile" at bounding box center [48, 119] width 62 height 9
select select "0"
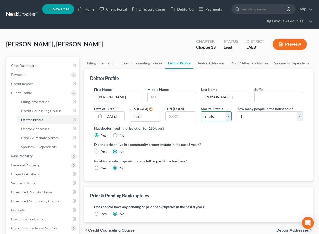
click at [224, 117] on select "Select Single Married Separated Divorced Widowed" at bounding box center [216, 116] width 31 height 10
select select "1"
click at [201, 111] on select "Select Single Married Separated Divorced Widowed" at bounding box center [216, 116] width 31 height 10
click at [253, 116] on select "Select 1 2 3 4 5 6 7 8 9 10 11 12 13 14 15 16 17 18 19 20" at bounding box center [269, 116] width 66 height 10
select select "1"
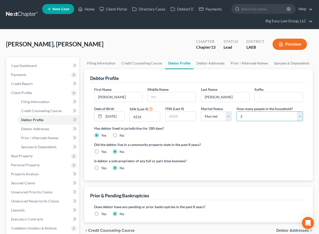
click at [236, 111] on select "Select 1 2 3 4 5 6 7 8 9 10 11 12 13 14 15 16 17 18 19 20" at bounding box center [269, 116] width 66 height 10
drag, startPoint x: 53, startPoint y: 143, endPoint x: 56, endPoint y: 141, distance: 4.1
click at [53, 143] on link "Spouses & Dependents" at bounding box center [48, 147] width 62 height 9
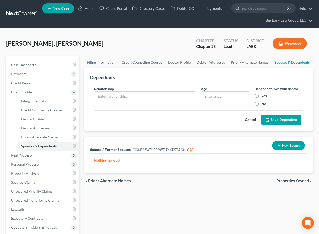
scroll to position [1, 0]
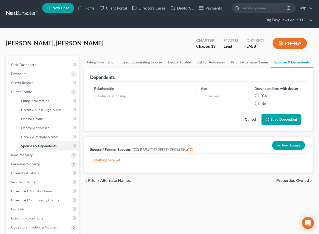
click at [295, 147] on button "New Spouse" at bounding box center [288, 145] width 33 height 9
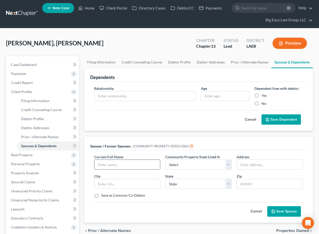
click at [120, 162] on input "text" at bounding box center [127, 165] width 66 height 10
type input "Dennis Thompson (current)"
click at [177, 168] on select "Select AZ CA GU ID LA NV NM PR TX WA WI" at bounding box center [198, 165] width 66 height 10
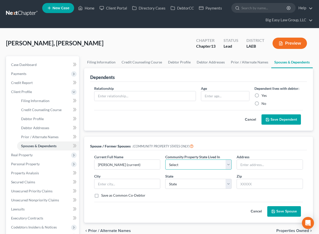
select select "4"
click at [165, 160] on select "Select AZ CA GU ID LA NV NM PR TX WA WI" at bounding box center [198, 165] width 66 height 10
click at [278, 210] on button "Save Spouse" at bounding box center [284, 211] width 34 height 11
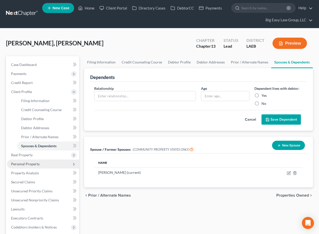
click at [40, 164] on span "Personal Property" at bounding box center [43, 164] width 72 height 9
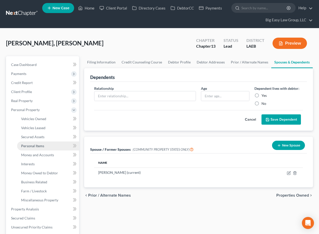
drag, startPoint x: 50, startPoint y: 147, endPoint x: 53, endPoint y: 147, distance: 2.6
click at [51, 147] on link "Personal Items" at bounding box center [48, 146] width 62 height 9
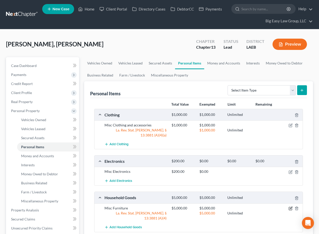
click at [290, 207] on icon "button" at bounding box center [291, 208] width 2 height 2
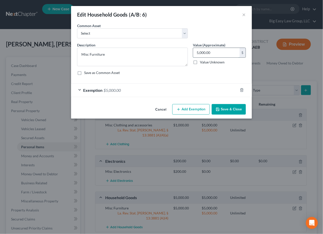
click at [216, 53] on input "5,000.00" at bounding box center [216, 53] width 46 height 10
type input "1,000"
click at [124, 86] on div "Exemption $5,000.00" at bounding box center [154, 90] width 167 height 13
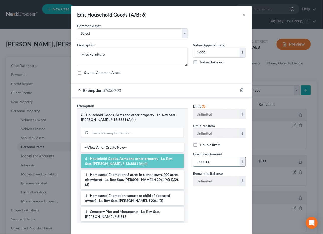
click at [217, 162] on input "5,000.00" at bounding box center [216, 162] width 46 height 10
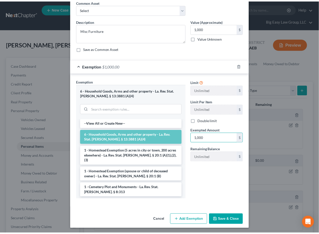
scroll to position [25, 0]
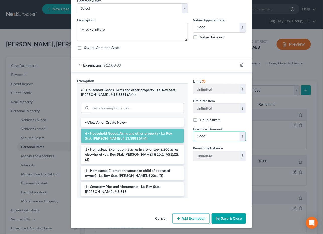
type input "1,000"
click at [237, 219] on button "Save & Close" at bounding box center [229, 219] width 34 height 11
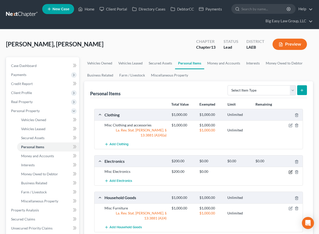
click at [289, 170] on icon "button" at bounding box center [290, 172] width 4 height 4
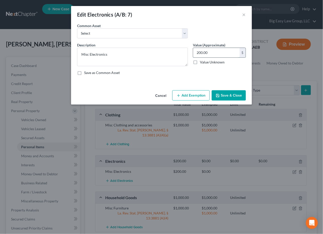
click at [208, 53] on input "200.00" at bounding box center [216, 53] width 46 height 10
type input "100"
click at [234, 97] on button "Save & Close" at bounding box center [229, 95] width 34 height 11
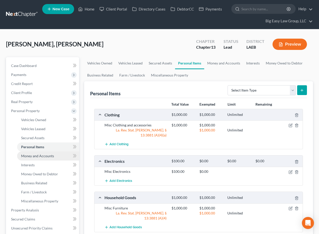
click at [61, 153] on link "Money and Accounts" at bounding box center [48, 156] width 62 height 9
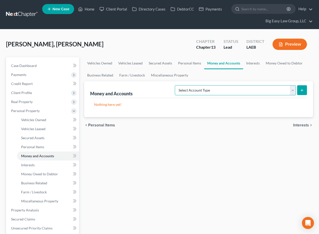
click at [242, 89] on select "Select Account Type Brokerage (A/B: 18, SOFA: 20) Cash on Hand (A/B: 16) Certif…" at bounding box center [235, 90] width 121 height 10
select select "checking"
click at [176, 85] on select "Select Account Type Brokerage (A/B: 18, SOFA: 20) Cash on Hand (A/B: 16) Certif…" at bounding box center [235, 90] width 121 height 10
click at [300, 89] on icon "submit" at bounding box center [302, 90] width 4 height 4
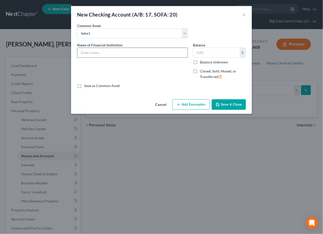
click at [117, 53] on input "text" at bounding box center [132, 53] width 110 height 10
click at [100, 53] on input "Sutton Banbk" at bounding box center [132, 53] width 110 height 10
type input "Sutton Bank"
click at [222, 107] on button "Save & Close" at bounding box center [229, 104] width 34 height 11
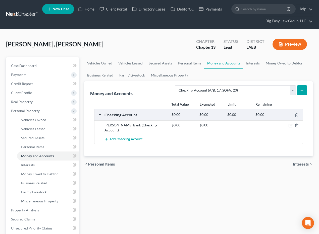
click at [127, 138] on span "Add Checking Account" at bounding box center [125, 140] width 33 height 4
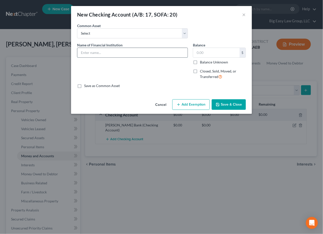
click at [117, 52] on input "text" at bounding box center [132, 53] width 110 height 10
type input "Bank of America"
click at [224, 106] on button "Save & Close" at bounding box center [229, 104] width 34 height 11
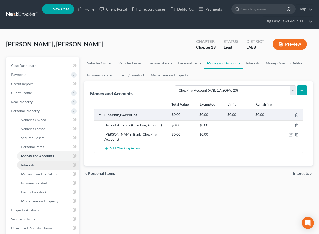
click at [38, 163] on link "Interests" at bounding box center [48, 165] width 62 height 9
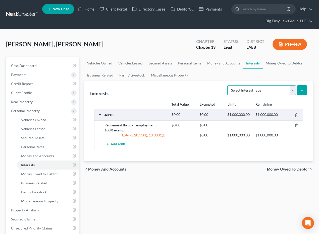
click at [248, 92] on select "Select Interest Type 401K (A/B: 21) Annuity (A/B: 23) Bond (A/B: 18) Education …" at bounding box center [261, 90] width 69 height 10
click at [61, 65] on link "Case Dashboard" at bounding box center [43, 65] width 72 height 9
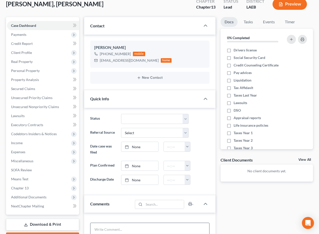
scroll to position [107, 0]
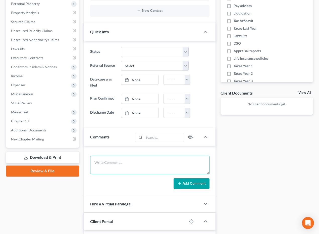
click at [132, 161] on textarea at bounding box center [149, 165] width 119 height 19
click at [118, 160] on textarea "need LLC and cong copyright info" at bounding box center [149, 165] width 119 height 19
type textarea "need LLC and song copyright info"
click at [186, 183] on button "Add Comment" at bounding box center [191, 183] width 36 height 11
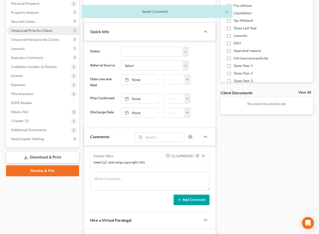
scroll to position [0, 0]
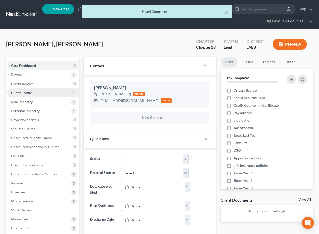
click at [49, 95] on span "Client Profile" at bounding box center [43, 92] width 72 height 9
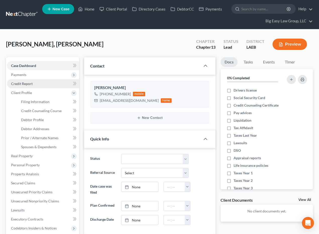
click at [50, 85] on link "Credit Report" at bounding box center [43, 83] width 72 height 9
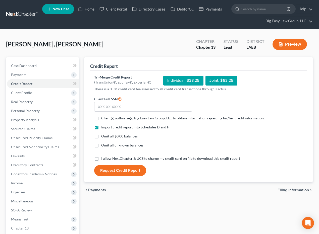
click at [173, 81] on div "Individual: $38.25" at bounding box center [183, 81] width 40 height 10
click at [125, 107] on input "text" at bounding box center [143, 107] width 98 height 10
type input "438-63-6216"
click at [101, 118] on label "Client(s) authorize(s) Big Easy Law Group, LLC to obtain information regarding …" at bounding box center [182, 118] width 163 height 5
click at [103, 118] on input "Client(s) authorize(s) Big Easy Law Group, LLC to obtain information regarding …" at bounding box center [104, 117] width 3 height 3
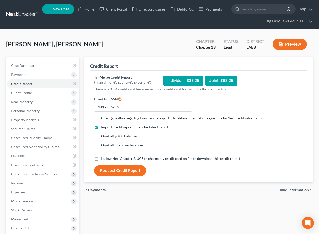
checkbox input "true"
drag, startPoint x: 96, startPoint y: 136, endPoint x: 96, endPoint y: 149, distance: 13.8
click at [101, 138] on label "Omit all $0.00 balances" at bounding box center [119, 136] width 36 height 5
click at [103, 137] on input "Omit all $0.00 balances" at bounding box center [104, 135] width 3 height 3
checkbox input "true"
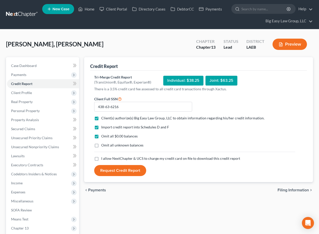
drag, startPoint x: 97, startPoint y: 146, endPoint x: 95, endPoint y: 161, distance: 14.4
click at [101, 146] on label "Omit all unknown balances" at bounding box center [122, 145] width 42 height 5
click at [103, 146] on input "Omit all unknown balances" at bounding box center [104, 144] width 3 height 3
checkbox input "true"
drag, startPoint x: 96, startPoint y: 158, endPoint x: 104, endPoint y: 168, distance: 12.5
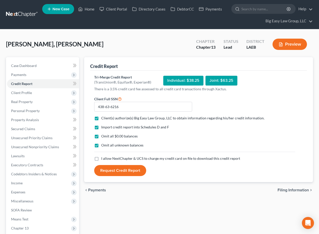
click at [101, 158] on label "I allow NextChapter & UCS to charge my credit card on file to download this cre…" at bounding box center [170, 158] width 139 height 5
click at [103, 158] on input "I allow NextChapter & UCS to charge my credit card on file to download this cre…" at bounding box center [104, 157] width 3 height 3
checkbox input "true"
click at [110, 169] on button "Request Credit Report" at bounding box center [120, 170] width 52 height 11
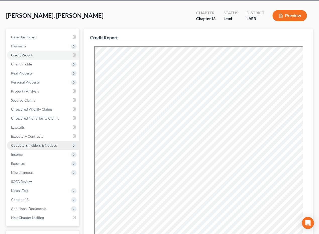
scroll to position [36, 0]
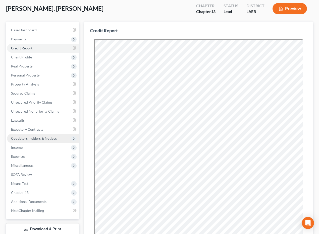
click at [43, 138] on span "Codebtors Insiders & Notices" at bounding box center [34, 138] width 46 height 4
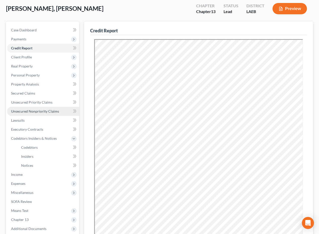
click at [51, 113] on link "Unsecured Nonpriority Claims" at bounding box center [43, 111] width 72 height 9
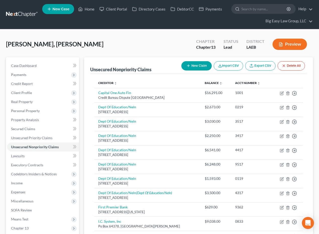
click at [188, 67] on icon "button" at bounding box center [188, 66] width 4 height 4
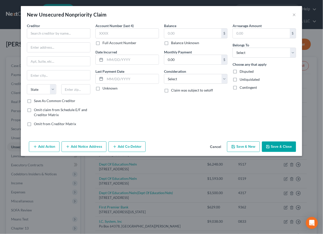
click at [217, 147] on button "Cancel" at bounding box center [215, 147] width 19 height 10
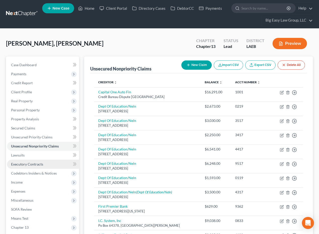
scroll to position [1, 0]
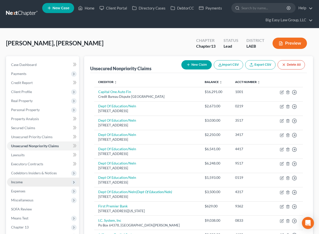
click at [46, 178] on span "Income" at bounding box center [43, 182] width 72 height 9
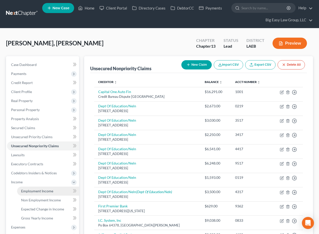
click at [56, 187] on link "Employment Income" at bounding box center [48, 191] width 62 height 9
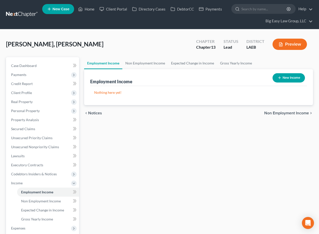
click at [282, 75] on button "New Income" at bounding box center [288, 77] width 32 height 9
select select "0"
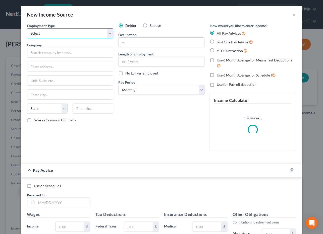
click at [59, 35] on select "Select Full or Part Time Employment Self Employment" at bounding box center [70, 33] width 86 height 10
select select "0"
click at [27, 28] on select "Select Full or Part Time Employment Self Employment" at bounding box center [70, 33] width 86 height 10
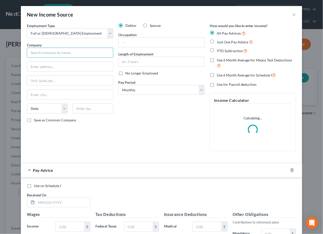
click at [75, 53] on input "text" at bounding box center [70, 53] width 86 height 10
type input "d"
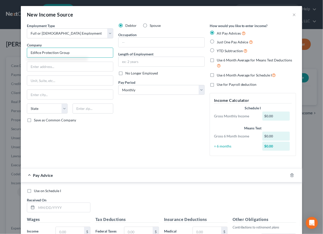
type input "Edifice Protection Group"
type input "650 Poydras St Suite #1145"
type input "70130"
type input "[GEOGRAPHIC_DATA]"
select select "19"
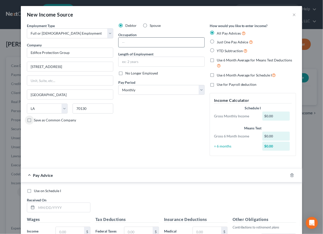
click at [174, 42] on input "text" at bounding box center [161, 43] width 86 height 10
type input "Security guard"
type input "3 years"
click at [182, 88] on select "Select Monthly Twice Monthly Every Other Week Weekly" at bounding box center [161, 90] width 86 height 10
select select "2"
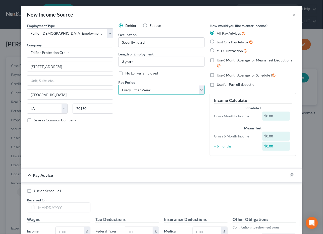
click at [118, 85] on select "Select Monthly Twice Monthly Every Other Week Weekly" at bounding box center [161, 90] width 86 height 10
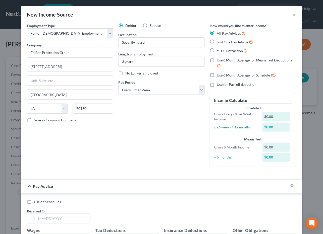
click at [217, 50] on label "YTD Subtraction" at bounding box center [232, 51] width 31 height 6
click at [219, 50] on input "YTD Subtraction" at bounding box center [220, 49] width 3 height 3
radio input "true"
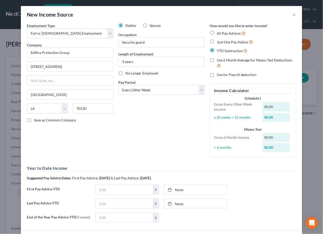
click at [217, 60] on label "Use 6 Month Average for Means Test Deductions" at bounding box center [256, 63] width 79 height 11
click at [219, 60] on input "Use 6 Month Average for Means Test Deductions" at bounding box center [220, 59] width 3 height 3
checkbox input "true"
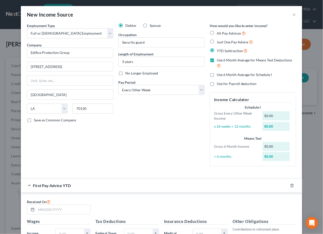
drag, startPoint x: 210, startPoint y: 75, endPoint x: 211, endPoint y: 78, distance: 3.1
click at [217, 75] on label "Use 6 Month Average for Schedule I" at bounding box center [244, 74] width 55 height 5
click at [219, 75] on input "Use 6 Month Average for Schedule I" at bounding box center [220, 73] width 3 height 3
checkbox input "true"
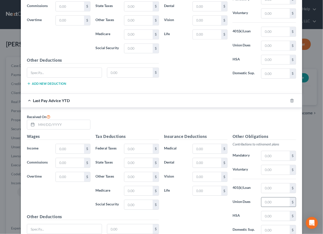
scroll to position [286, 0]
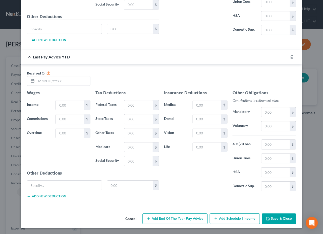
click at [285, 223] on button "Save & Close" at bounding box center [279, 219] width 34 height 11
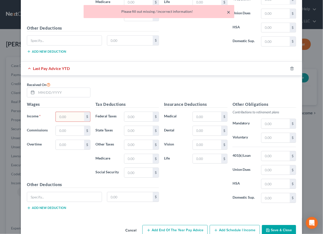
drag, startPoint x: 229, startPoint y: 12, endPoint x: 234, endPoint y: 20, distance: 9.8
click at [229, 12] on button "×" at bounding box center [229, 12] width 4 height 6
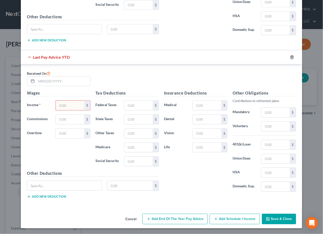
click at [290, 59] on icon "button" at bounding box center [292, 57] width 4 height 4
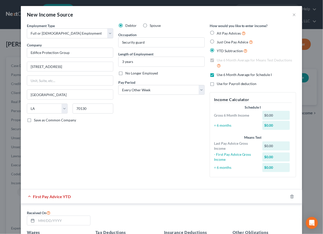
scroll to position [114, 0]
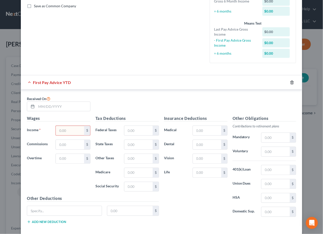
drag, startPoint x: 289, startPoint y: 81, endPoint x: 286, endPoint y: 80, distance: 3.5
click at [291, 81] on icon "button" at bounding box center [292, 82] width 2 height 3
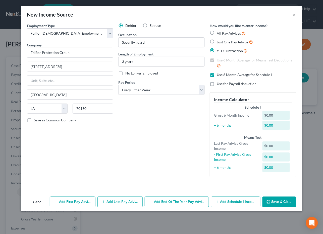
scroll to position [0, 0]
click at [293, 200] on button "Save & Close" at bounding box center [279, 202] width 34 height 11
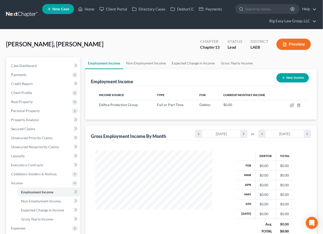
scroll to position [250952, 250915]
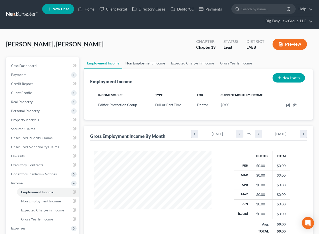
click at [158, 59] on link "Non Employment Income" at bounding box center [145, 63] width 46 height 12
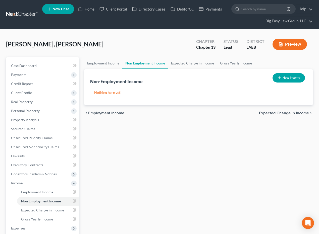
click at [284, 78] on button "New Income" at bounding box center [288, 77] width 32 height 9
select select "0"
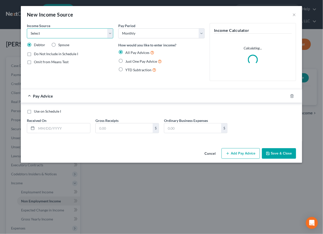
click at [72, 31] on select "Select Unemployment Disability (from employer) Pension Retirement Social Securi…" at bounding box center [70, 33] width 86 height 10
select select "5"
click at [27, 28] on select "Select Unemployment Disability (from employer) Pension Retirement Social Securi…" at bounding box center [70, 33] width 86 height 10
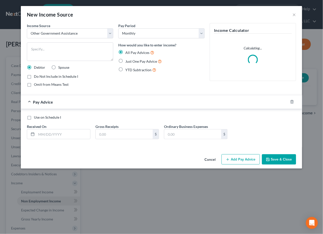
click at [125, 60] on label "Just One Pay Advice" at bounding box center [143, 61] width 36 height 6
click at [127, 60] on input "Just One Pay Advice" at bounding box center [128, 59] width 3 height 3
radio input "true"
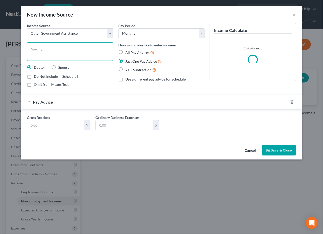
click at [85, 56] on textarea at bounding box center [70, 51] width 86 height 19
type textarea "o"
type textarea "Food assistance"
click at [75, 127] on input "text" at bounding box center [55, 126] width 57 height 10
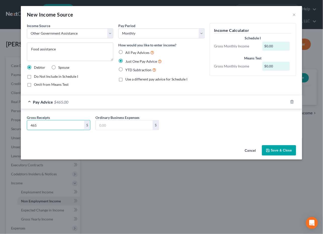
type input "465"
click at [281, 149] on button "Save & Close" at bounding box center [279, 150] width 34 height 11
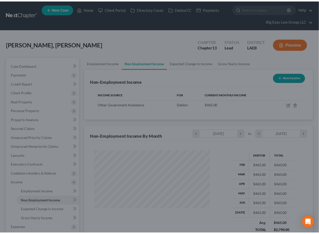
scroll to position [250952, 250915]
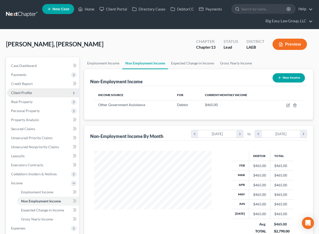
click at [39, 94] on span "Client Profile" at bounding box center [43, 92] width 72 height 9
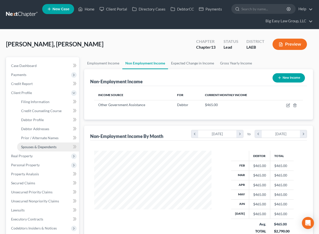
click at [57, 144] on link "Spouses & Dependents" at bounding box center [48, 147] width 62 height 9
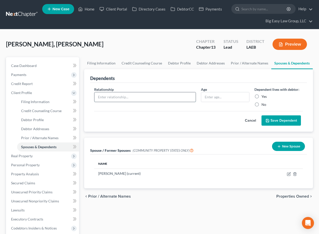
click at [137, 98] on input "text" at bounding box center [144, 97] width 101 height 10
type input "child"
type input "16"
drag, startPoint x: 259, startPoint y: 97, endPoint x: 265, endPoint y: 102, distance: 8.0
click at [261, 97] on label "Yes" at bounding box center [263, 96] width 5 height 5
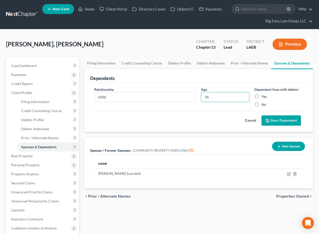
click at [263, 97] on input "Yes" at bounding box center [264, 95] width 3 height 3
radio input "true"
click at [273, 118] on button "Save Dependent" at bounding box center [280, 120] width 39 height 11
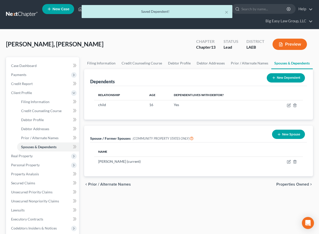
click at [272, 79] on icon at bounding box center [274, 78] width 4 height 4
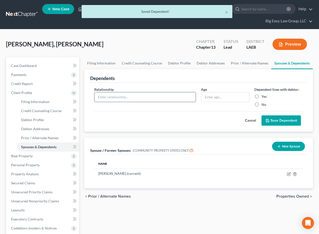
click at [119, 98] on input "text" at bounding box center [144, 97] width 101 height 10
type input "child"
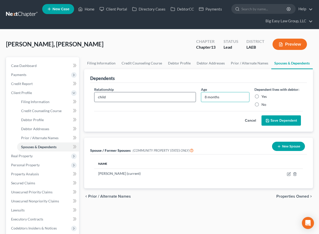
type input "8 months"
drag, startPoint x: 264, startPoint y: 97, endPoint x: 277, endPoint y: 113, distance: 21.1
click at [264, 97] on label "Yes" at bounding box center [263, 96] width 5 height 5
click at [264, 97] on input "Yes" at bounding box center [264, 95] width 3 height 3
radio input "true"
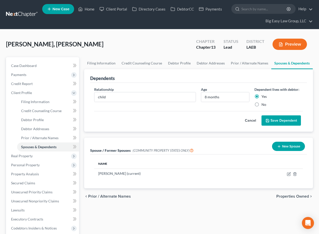
click at [278, 122] on button "Save Dependent" at bounding box center [280, 120] width 39 height 11
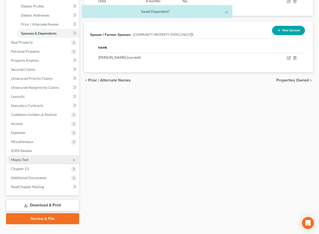
scroll to position [122, 0]
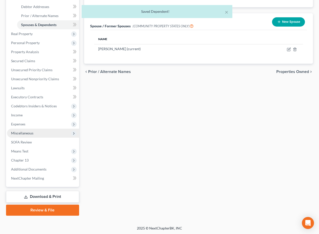
click at [54, 129] on span "Miscellaneous" at bounding box center [43, 133] width 72 height 9
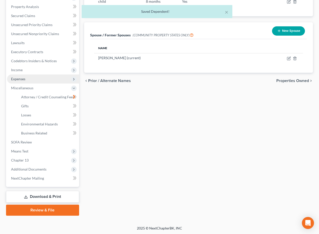
click at [48, 79] on span "Expenses" at bounding box center [43, 79] width 72 height 9
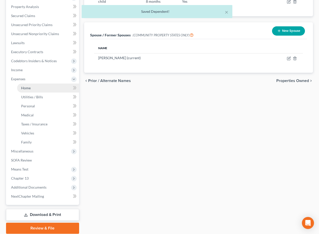
scroll to position [113, 0]
click at [50, 85] on link "Home" at bounding box center [48, 87] width 62 height 9
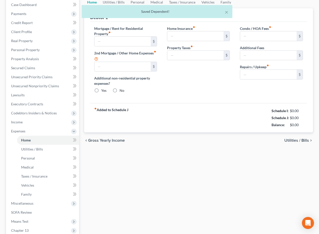
type input "0.00"
radio input "true"
type input "0.00"
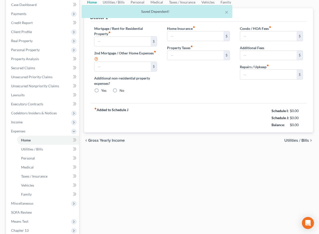
type input "0.00"
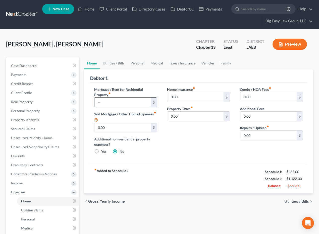
click at [124, 100] on input "text" at bounding box center [122, 103] width 56 height 10
type input "987"
click at [105, 63] on link "Utilities / Bills" at bounding box center [114, 63] width 28 height 12
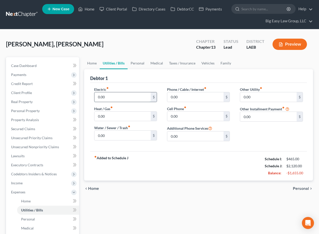
click at [122, 96] on input "0.00" at bounding box center [122, 97] width 56 height 10
type input "206"
click at [193, 97] on input "0.00" at bounding box center [195, 97] width 56 height 10
type input "180"
click at [137, 62] on link "Personal" at bounding box center [138, 63] width 20 height 12
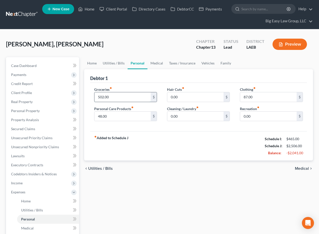
click at [136, 97] on input "502.00" at bounding box center [122, 97] width 56 height 10
type input "1,225"
type input "97"
click at [262, 100] on input "87.00" at bounding box center [268, 97] width 56 height 10
type input "300"
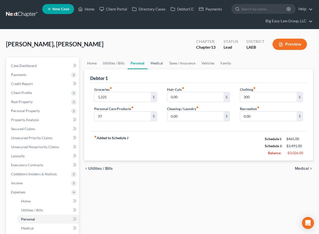
click at [161, 62] on link "Medical" at bounding box center [156, 63] width 19 height 12
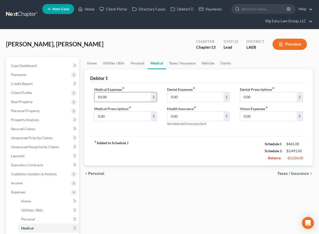
click at [122, 99] on input "83.00" at bounding box center [122, 97] width 56 height 10
type input "332"
click at [166, 63] on link "Taxes / Insurance" at bounding box center [182, 63] width 32 height 12
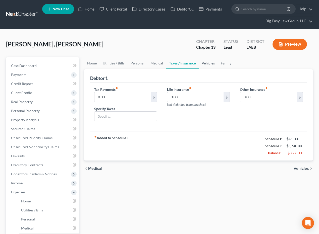
click at [206, 62] on link "Vehicles" at bounding box center [208, 63] width 19 height 12
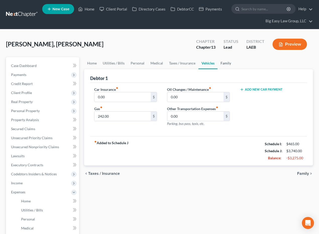
click at [227, 61] on link "Family" at bounding box center [225, 63] width 17 height 12
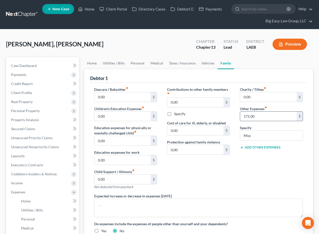
click at [267, 119] on input "171.00" at bounding box center [268, 117] width 56 height 10
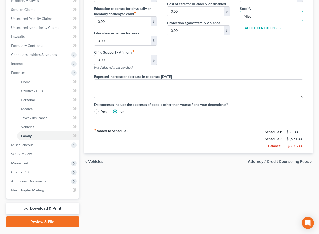
scroll to position [131, 0]
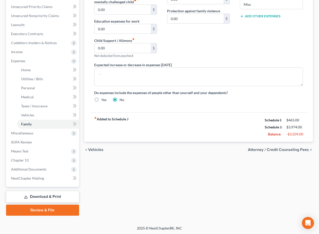
drag, startPoint x: 54, startPoint y: 134, endPoint x: 54, endPoint y: 138, distance: 3.3
click at [54, 134] on span "Miscellaneous" at bounding box center [43, 133] width 72 height 9
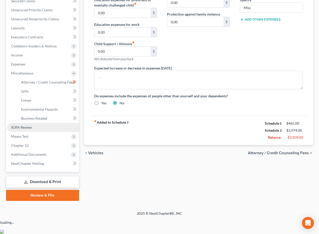
scroll to position [113, 0]
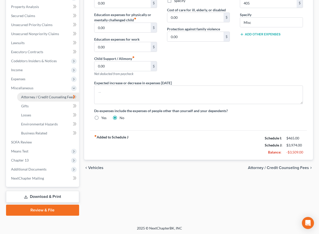
click at [53, 95] on span "Attorney / Credit Counseling Fees" at bounding box center [47, 97] width 53 height 4
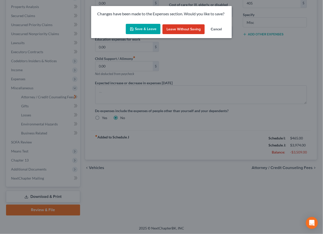
drag, startPoint x: 144, startPoint y: 30, endPoint x: 206, endPoint y: 35, distance: 62.5
click at [144, 30] on button "Save & Leave" at bounding box center [143, 29] width 35 height 11
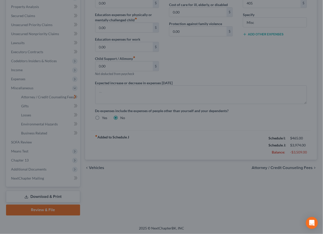
type input "405.00"
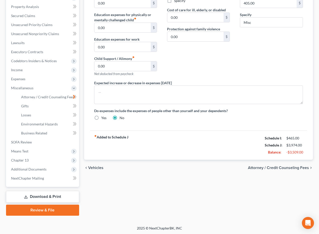
select select "0"
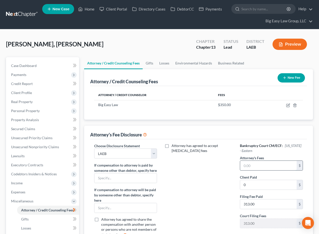
click at [266, 167] on input "text" at bounding box center [268, 166] width 56 height 10
type input "2,500"
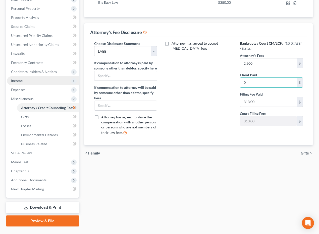
scroll to position [102, 0]
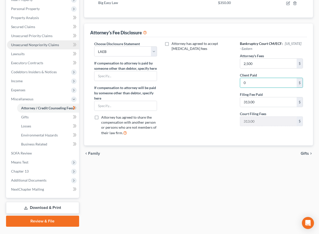
click at [44, 46] on span "Unsecured Nonpriority Claims" at bounding box center [35, 45] width 48 height 4
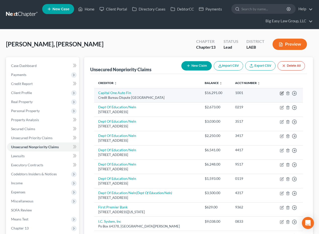
click at [281, 94] on icon "button" at bounding box center [282, 93] width 2 height 2
select select "45"
select select "1"
select select "0"
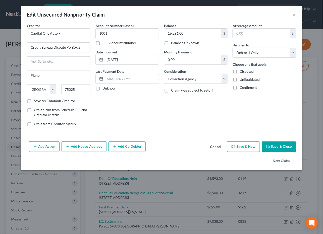
click at [45, 146] on button "Add Action" at bounding box center [44, 147] width 31 height 11
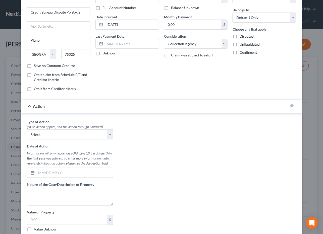
scroll to position [41, 0]
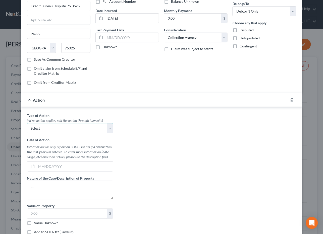
click at [66, 131] on select "Select Repossession Garnishment Foreclosure Personal Injury Attached, Seized, O…" at bounding box center [70, 128] width 86 height 10
select select "0"
click at [27, 123] on select "Select Repossession Garnishment Foreclosure Personal Injury Attached, Seized, O…" at bounding box center [70, 128] width 86 height 10
click at [57, 163] on input "text" at bounding box center [74, 167] width 77 height 10
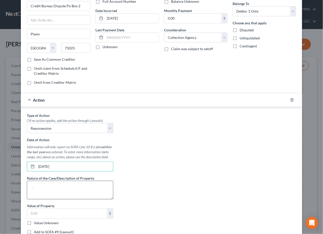
type input "11/12/2024"
click at [53, 188] on textarea at bounding box center [70, 190] width 86 height 19
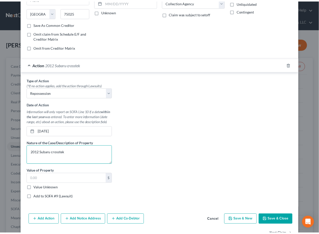
scroll to position [79, 0]
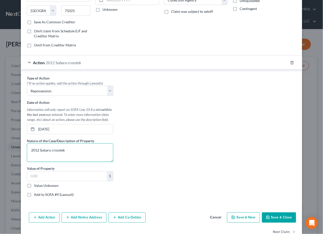
type textarea "2012 Subaru crosstek"
drag, startPoint x: 46, startPoint y: 188, endPoint x: 72, endPoint y: 192, distance: 26.5
click at [46, 188] on label "Value Unknown" at bounding box center [46, 186] width 25 height 5
click at [39, 187] on input "Value Unknown" at bounding box center [37, 185] width 3 height 3
checkbox input "true"
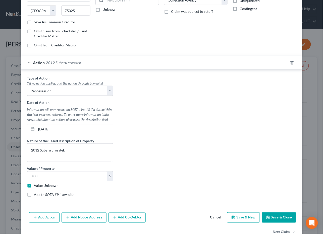
type input "0.00"
click at [266, 222] on button "Save & Close" at bounding box center [279, 218] width 34 height 11
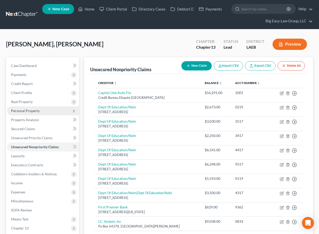
click at [44, 112] on span "Personal Property" at bounding box center [43, 110] width 72 height 9
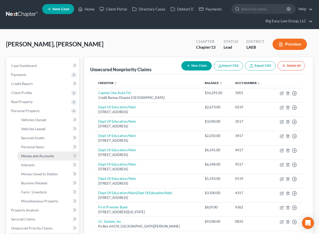
click at [55, 158] on link "Money and Accounts" at bounding box center [48, 156] width 62 height 9
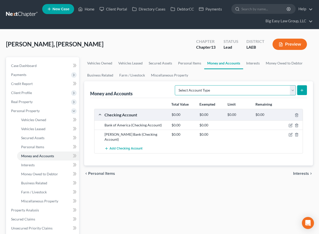
click at [228, 90] on select "Select Account Type Brokerage (A/B: 18, SOFA: 20) Cash on Hand (A/B: 16) Certif…" at bounding box center [235, 90] width 121 height 10
click at [108, 144] on button "Add Checking Account" at bounding box center [123, 148] width 38 height 9
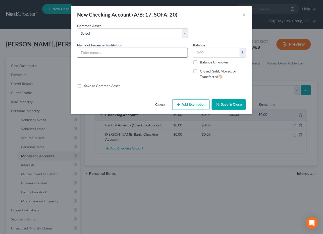
click at [108, 53] on input "text" at bounding box center [132, 53] width 110 height 10
type input "Chase"
drag, startPoint x: 236, startPoint y: 80, endPoint x: 212, endPoint y: 77, distance: 24.1
click at [233, 79] on div "Balance $ Balance Unknown Balance Undetermined $ Balance Unknown Closed, Sold, …" at bounding box center [219, 62] width 58 height 41
click at [200, 70] on label "Closed, Sold, Moved, or Transferred" at bounding box center [223, 74] width 46 height 11
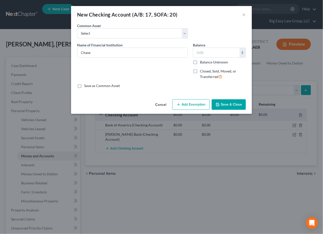
click at [202, 70] on input "Closed, Sold, Moved, or Transferred" at bounding box center [203, 70] width 3 height 3
checkbox input "true"
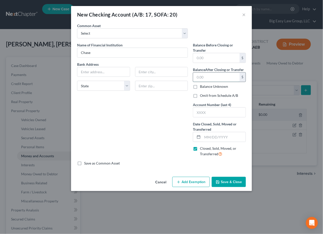
click at [211, 77] on input "text" at bounding box center [216, 78] width 46 height 10
type input "0.30"
drag, startPoint x: 226, startPoint y: 180, endPoint x: 281, endPoint y: 174, distance: 54.6
click at [227, 179] on button "Save & Close" at bounding box center [229, 182] width 34 height 11
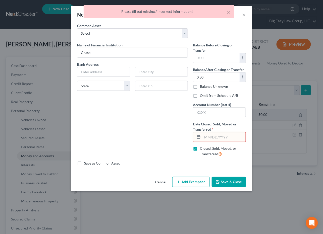
click at [213, 138] on input "text" at bounding box center [223, 137] width 43 height 10
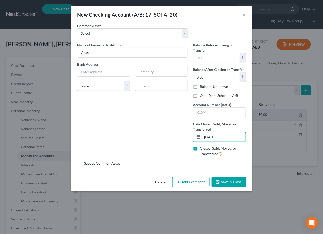
type input "[DATE]"
click at [223, 184] on button "Save & Close" at bounding box center [229, 182] width 34 height 11
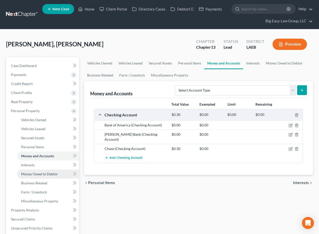
click at [52, 177] on link "Money Owed to Debtor" at bounding box center [48, 174] width 62 height 9
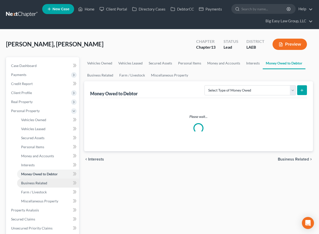
drag, startPoint x: 51, startPoint y: 180, endPoint x: 54, endPoint y: 179, distance: 2.6
click at [51, 180] on link "Business Related" at bounding box center [48, 183] width 62 height 9
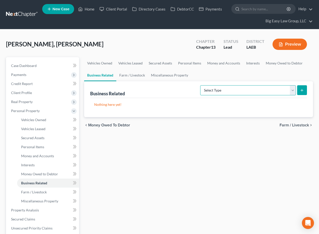
click at [291, 88] on select "Select Type Customer Lists (A/B: 43) Franchises (A/B: 27) Inventory (A/B: 41) L…" at bounding box center [248, 90] width 96 height 10
select select "patent"
click at [200, 85] on select "Select Type Customer Lists (A/B: 43) Franchises (A/B: 27) Inventory (A/B: 41) L…" at bounding box center [248, 90] width 96 height 10
click at [301, 91] on icon "submit" at bounding box center [302, 90] width 4 height 4
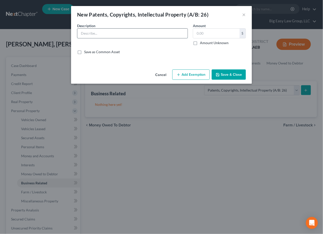
click at [128, 30] on input "text" at bounding box center [132, 34] width 110 height 10
type input "copyrights to 3 songs"
drag, startPoint x: 195, startPoint y: 44, endPoint x: 224, endPoint y: 66, distance: 36.7
click at [200, 44] on label "Amount Unknown" at bounding box center [214, 42] width 29 height 5
click at [202, 44] on input "Amount Unknown" at bounding box center [203, 41] width 3 height 3
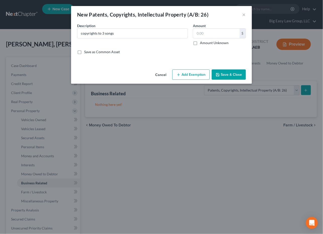
checkbox input "true"
type input "0.00"
click at [228, 70] on button "Save & Close" at bounding box center [229, 75] width 34 height 11
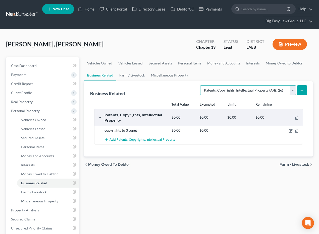
click at [215, 90] on select "Select Type Customer Lists (A/B: 43) Franchises (A/B: 27) Inventory (A/B: 41) L…" at bounding box center [248, 90] width 96 height 10
click at [291, 50] on button "Preview" at bounding box center [289, 44] width 34 height 11
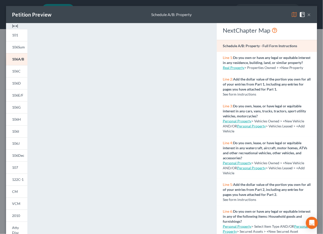
drag, startPoint x: 310, startPoint y: 12, endPoint x: 307, endPoint y: 14, distance: 3.1
click at [310, 12] on div "Petition Preview Schedule A/B: Property ×" at bounding box center [161, 14] width 311 height 17
click at [307, 14] on div "Petition Preview Schedule A/B: Property ×" at bounding box center [161, 14] width 311 height 17
click at [307, 15] on button "×" at bounding box center [309, 15] width 4 height 6
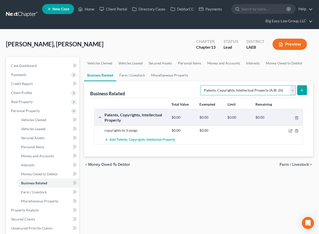
click at [293, 91] on select "Select Type Customer Lists (A/B: 43) Franchises (A/B: 27) Inventory (A/B: 41) L…" at bounding box center [248, 90] width 96 height 10
click at [54, 161] on link "Interests" at bounding box center [48, 165] width 62 height 9
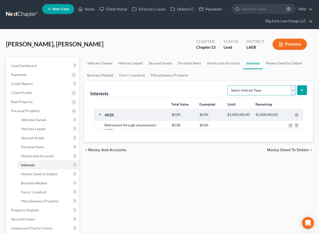
click at [290, 90] on select "Select Interest Type 401K (A/B: 21) Annuity (A/B: 23) Bond (A/B: 18) Education …" at bounding box center [261, 90] width 69 height 10
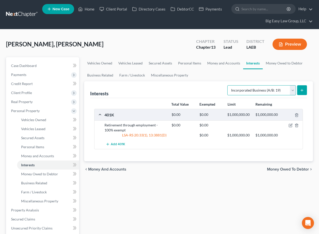
click at [228, 85] on select "Select Interest Type 401K (A/B: 21) Annuity (A/B: 23) Bond (A/B: 18) Education …" at bounding box center [261, 90] width 69 height 10
click at [300, 90] on icon "submit" at bounding box center [302, 90] width 4 height 4
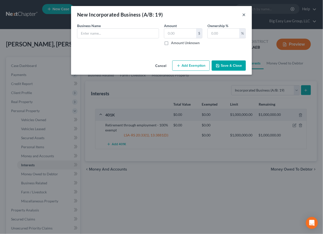
drag, startPoint x: 246, startPoint y: 13, endPoint x: 246, endPoint y: 21, distance: 7.8
click at [246, 13] on button "×" at bounding box center [244, 15] width 4 height 6
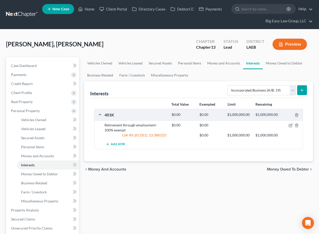
click at [297, 90] on button "submit" at bounding box center [302, 90] width 10 height 10
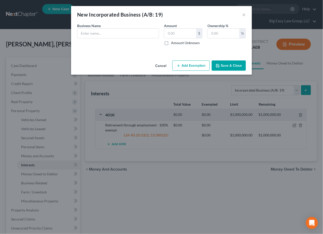
click at [295, 88] on div "New Incorporated Business (A/B: 19) × An exemption set must first be selected f…" at bounding box center [161, 117] width 323 height 234
drag, startPoint x: 242, startPoint y: 14, endPoint x: 279, endPoint y: 57, distance: 56.8
click at [243, 14] on button "×" at bounding box center [244, 15] width 4 height 6
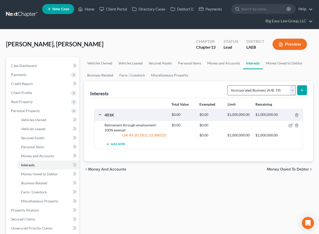
click at [296, 88] on form "Select Interest Type 401K (A/B: 21) Annuity (A/B: 23) Bond (A/B: 18) Education …" at bounding box center [267, 90] width 80 height 10
click at [294, 87] on select "Select Interest Type 401K (A/B: 21) Annuity (A/B: 23) Bond (A/B: 18) Education …" at bounding box center [261, 90] width 69 height 10
click at [228, 85] on select "Select Interest Type 401K (A/B: 21) Annuity (A/B: 23) Bond (A/B: 18) Education …" at bounding box center [261, 90] width 69 height 10
click at [291, 89] on select "Select Interest Type 401K (A/B: 21) Annuity (A/B: 23) Bond (A/B: 18) Education …" at bounding box center [261, 90] width 69 height 10
select select "incorporated_business"
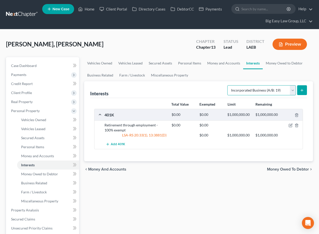
click at [228, 85] on select "Select Interest Type 401K (A/B: 21) Annuity (A/B: 23) Bond (A/B: 18) Education …" at bounding box center [261, 90] width 69 height 10
click at [302, 91] on line "submit" at bounding box center [302, 90] width 0 height 2
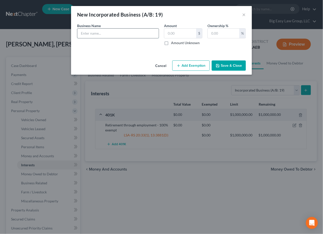
click at [122, 33] on input "text" at bounding box center [117, 34] width 81 height 10
type input "LadywithLyrics"
click at [171, 43] on label "Amount Unknown" at bounding box center [185, 42] width 29 height 5
click at [173, 43] on input "Amount Unknown" at bounding box center [174, 41] width 3 height 3
checkbox input "true"
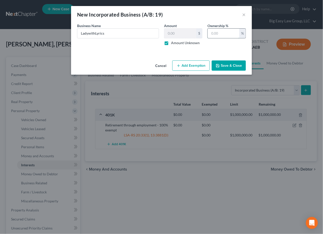
click at [223, 37] on input "text" at bounding box center [224, 34] width 32 height 10
type input "100"
click at [224, 66] on button "Save & Close" at bounding box center [229, 66] width 34 height 11
